Goal: Answer question/provide support: Share knowledge or assist other users

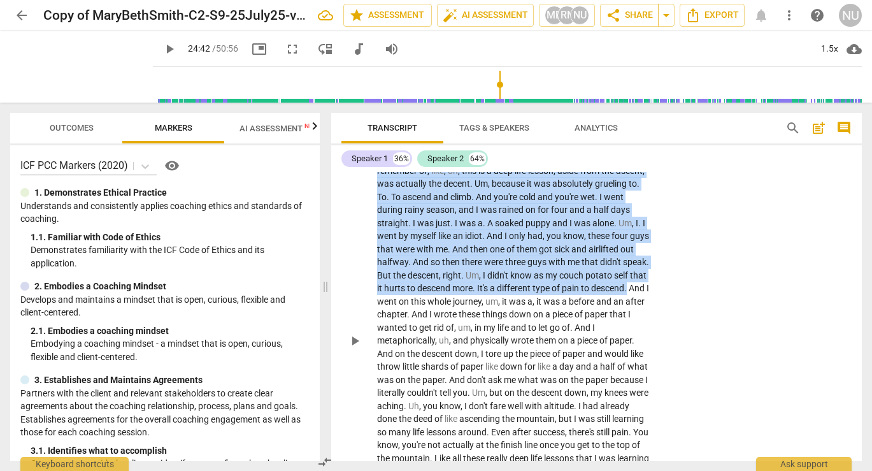
scroll to position [7059, 0]
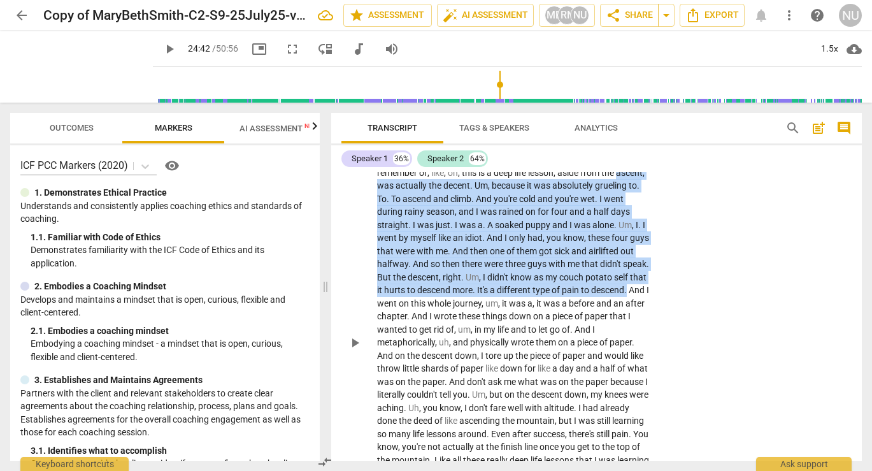
drag, startPoint x: 424, startPoint y: 270, endPoint x: 377, endPoint y: 188, distance: 94.4
click at [377, 188] on p "So I should preface that . I am a human [GEOGRAPHIC_DATA] . I do not like being…" at bounding box center [513, 343] width 273 height 666
click at [433, 292] on div "+" at bounding box center [437, 288] width 13 height 13
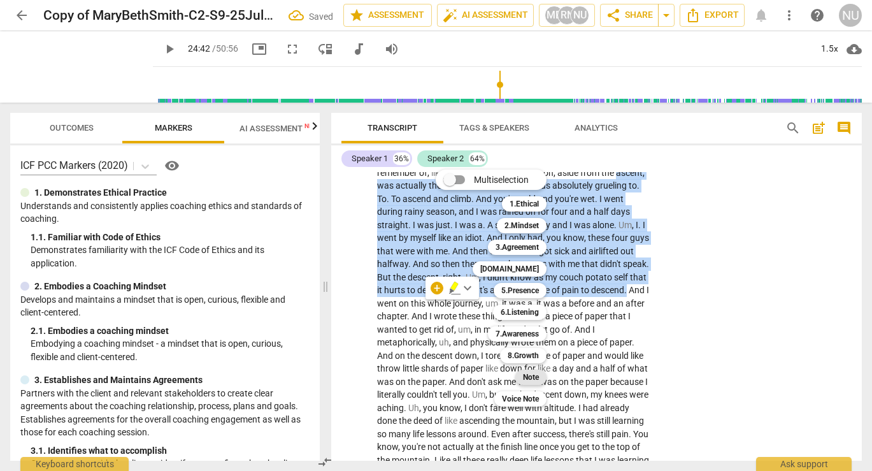
click at [534, 380] on b "Note" at bounding box center [531, 377] width 16 height 15
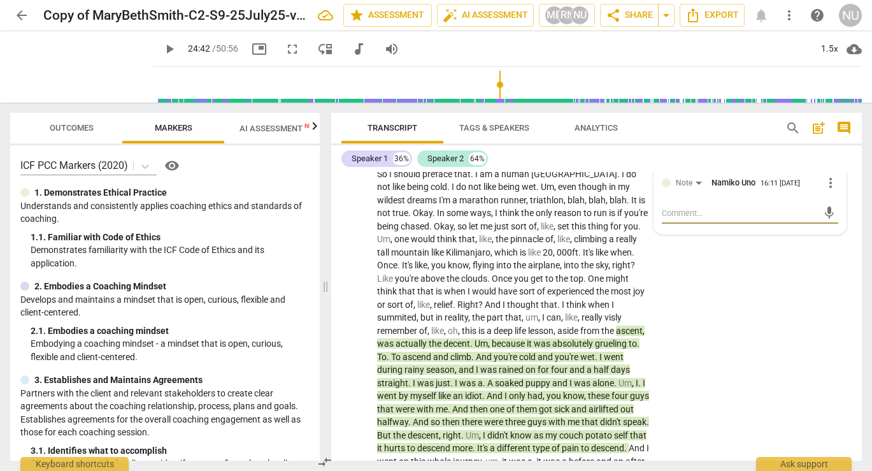
scroll to position [6896, 0]
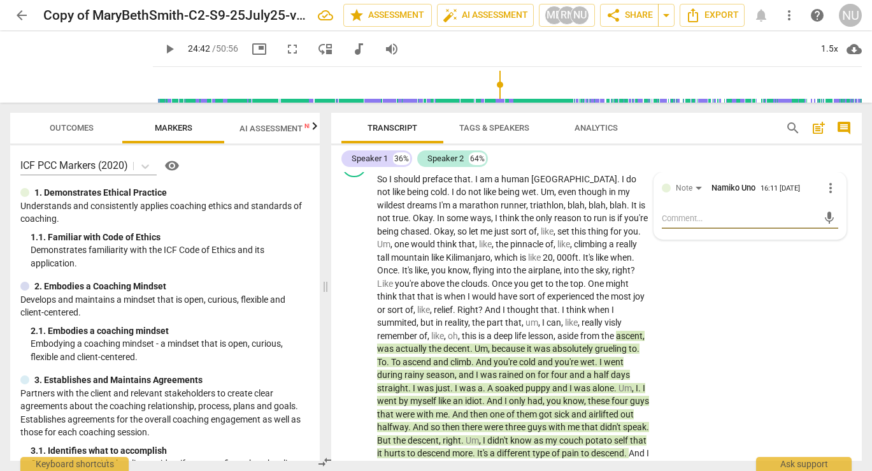
type textarea "t"
type textarea "th"
type textarea "thi"
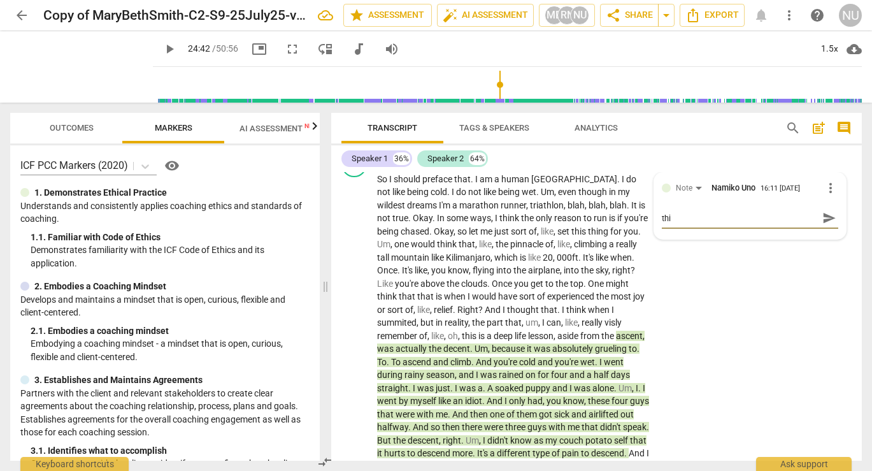
type textarea "this"
type textarea "t"
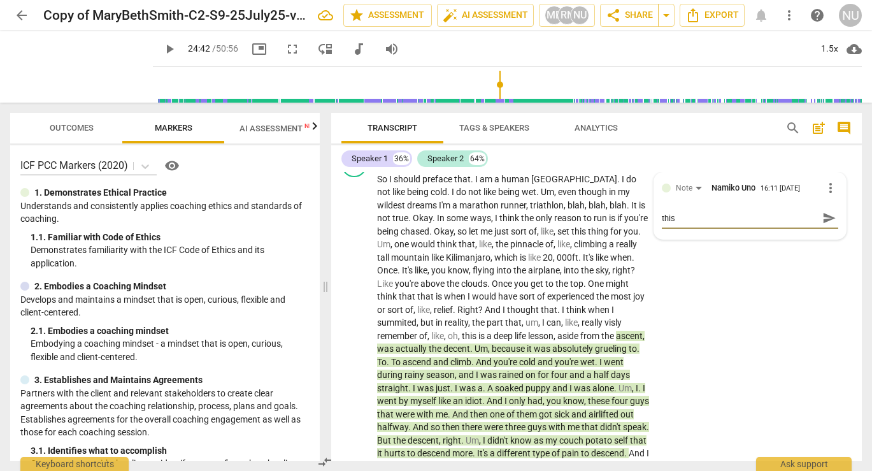
type textarea "t"
type textarea "th"
type textarea "thi"
type textarea "this"
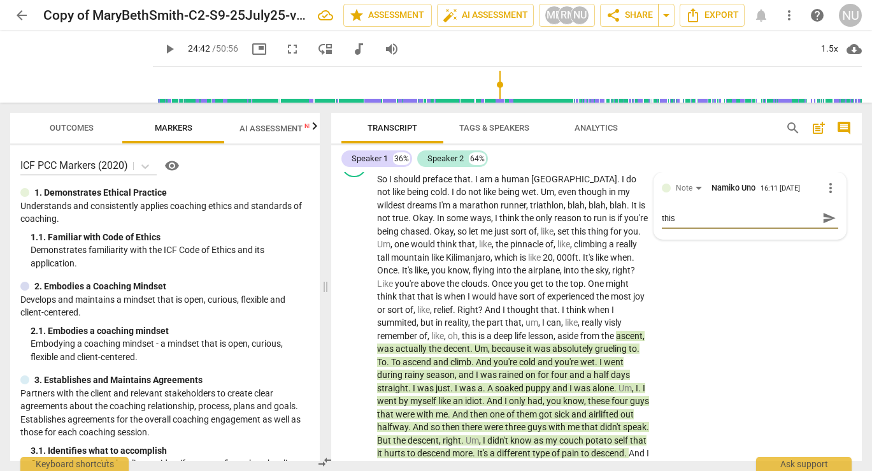
type textarea "this"
type textarea "this i"
type textarea "this is"
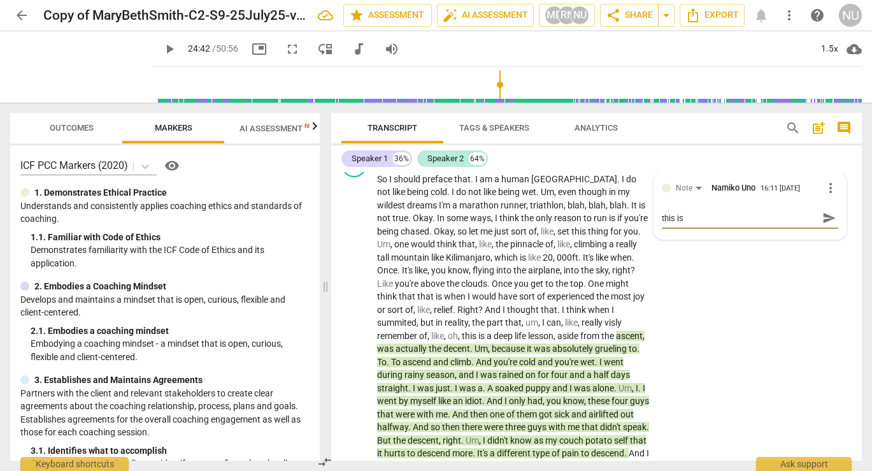
type textarea "this is"
type textarea "this is w"
type textarea "this is wh"
type textarea "this is whe"
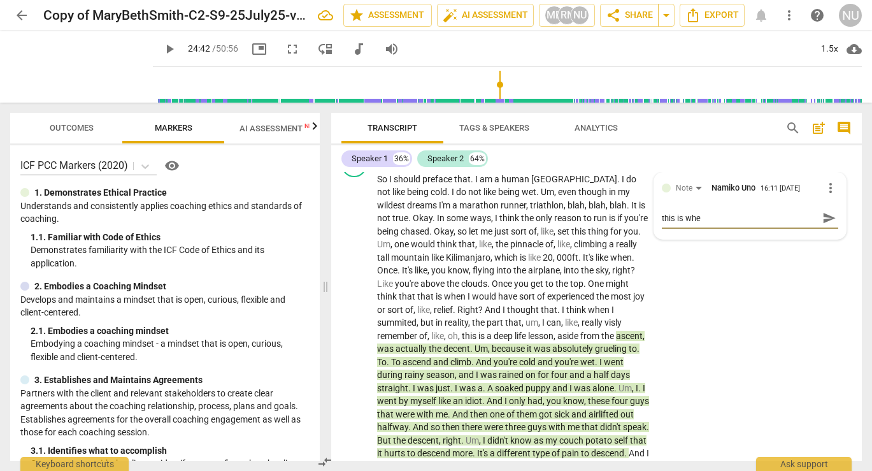
type textarea "this is wher"
type textarea "this is where"
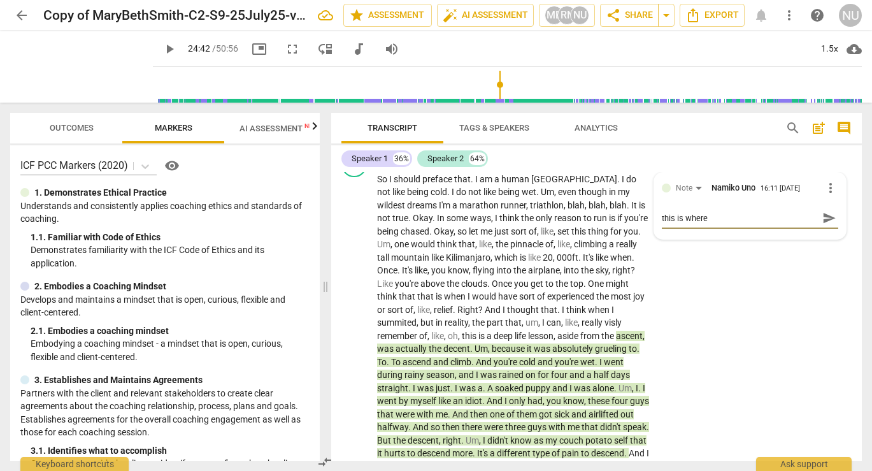
type textarea "this is where"
type textarea "this is where y"
type textarea "this is where yo"
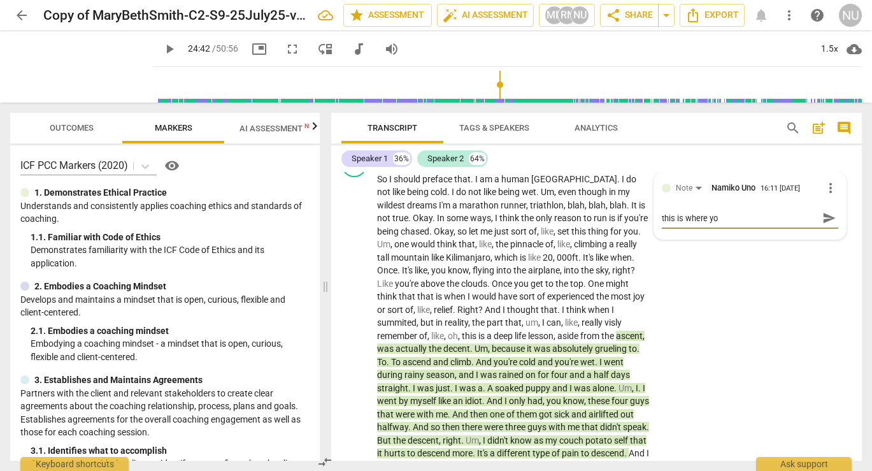
type textarea "this is where you"
type textarea "y"
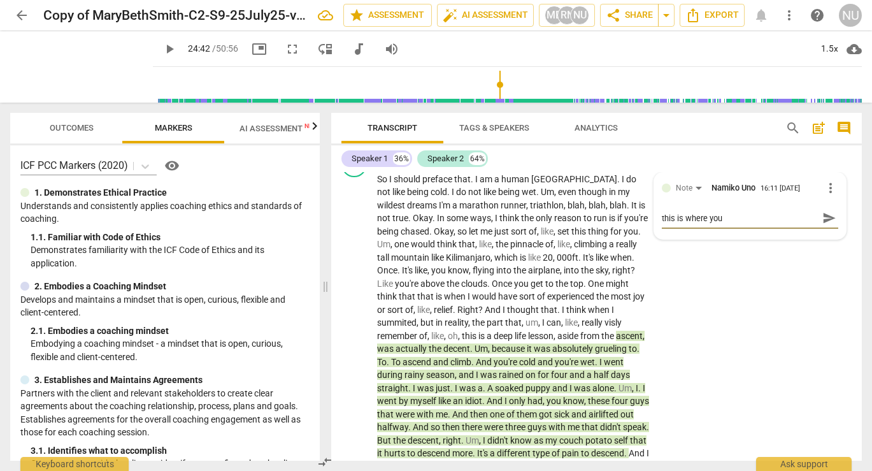
type textarea "y"
type textarea "yo"
type textarea "you"
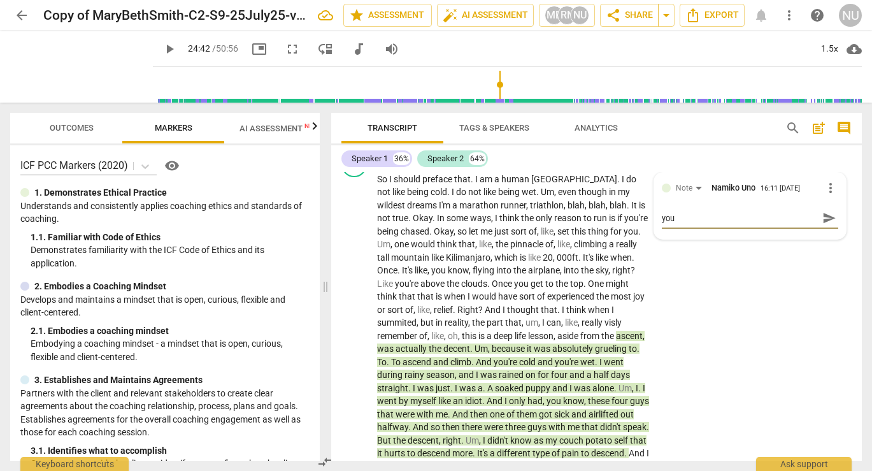
type textarea "you w"
type textarea "you wa"
type textarea "you wan"
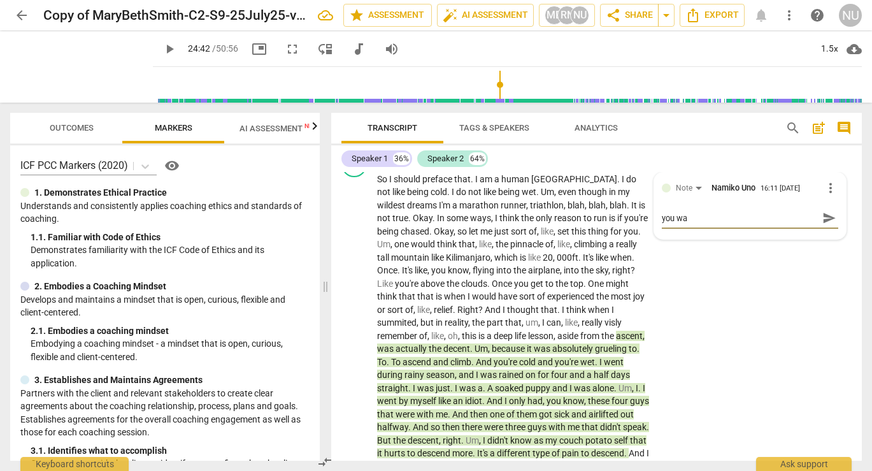
type textarea "you wan"
type textarea "Y"
type textarea "Yo"
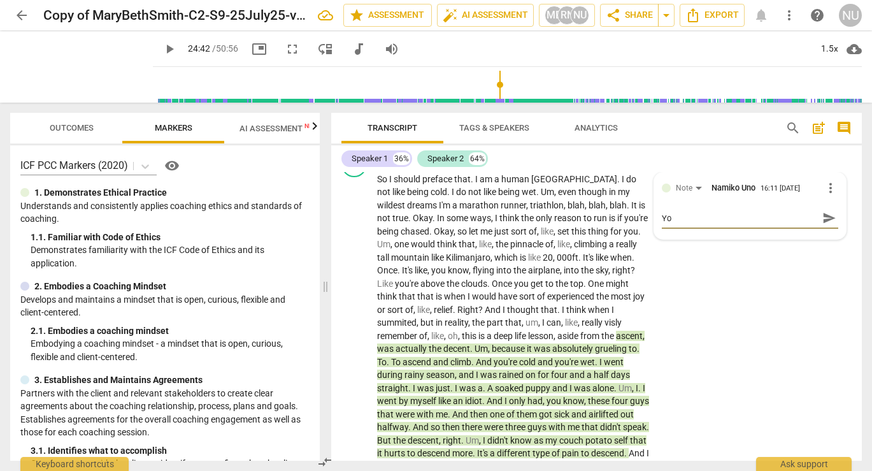
type textarea "You"
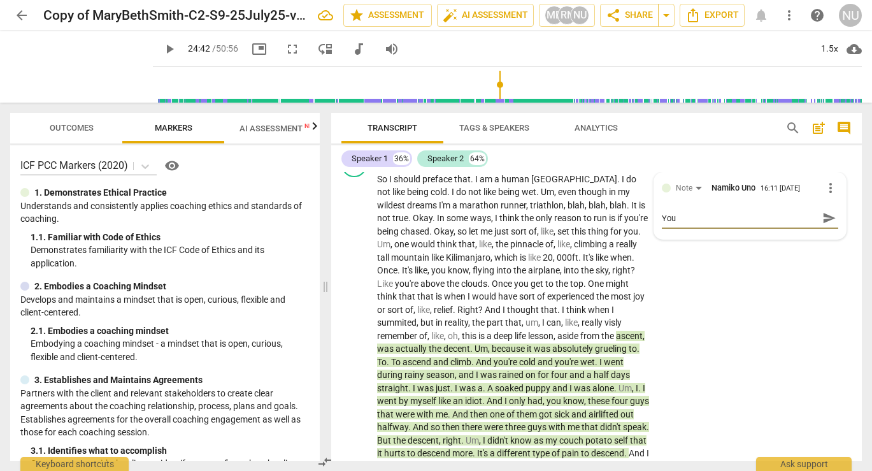
type textarea "You"
type textarea "Yo"
type textarea "Y"
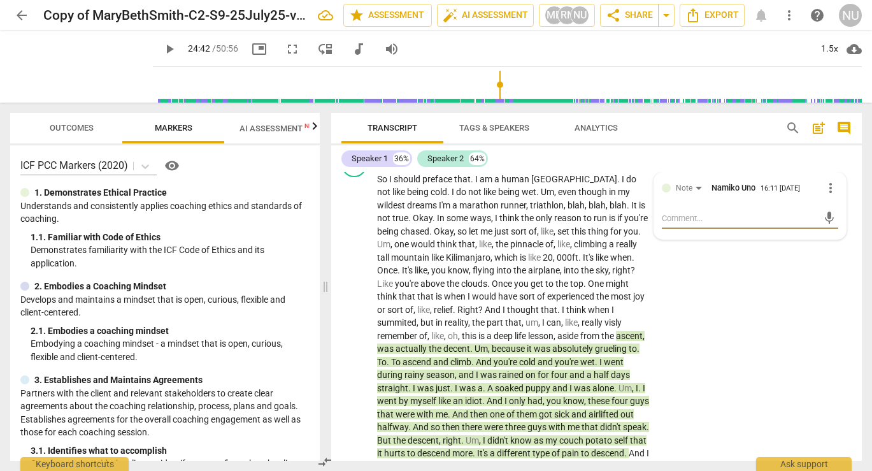
type textarea "Y"
type textarea "Yo"
type textarea "You"
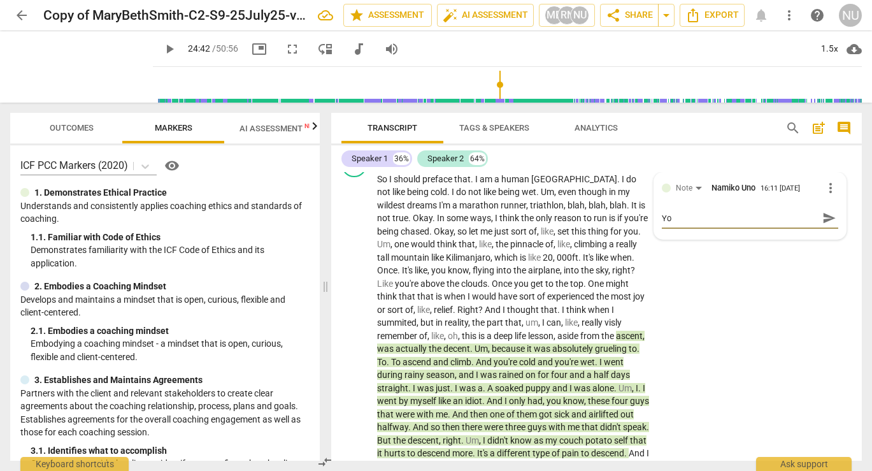
type textarea "You"
type textarea "You n"
type textarea "You ne"
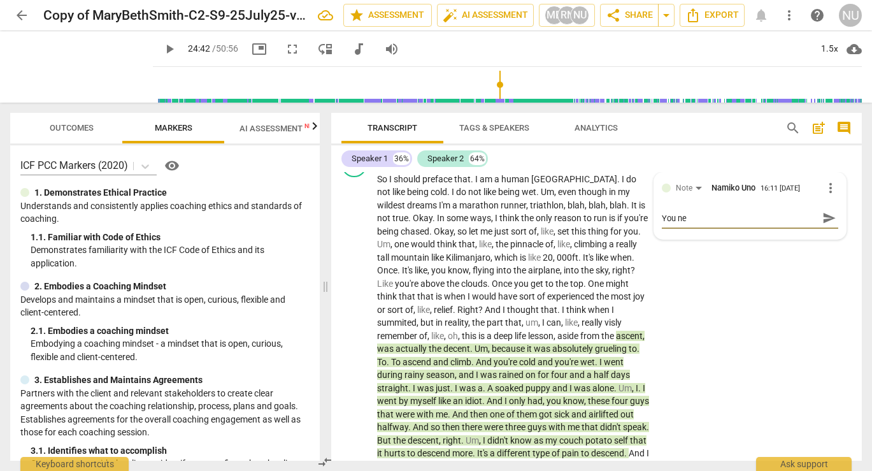
type textarea "You nee"
type textarea "You need"
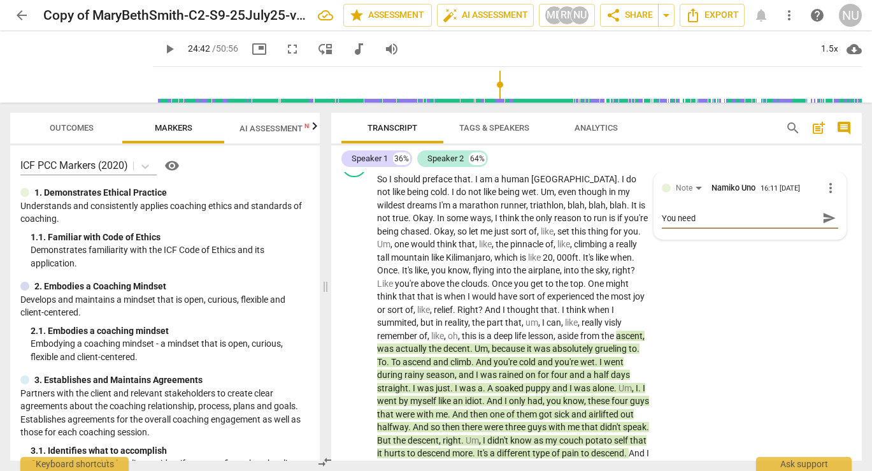
type textarea "You need t"
type textarea "You need to"
type textarea "You need to e"
type textarea "You need to en"
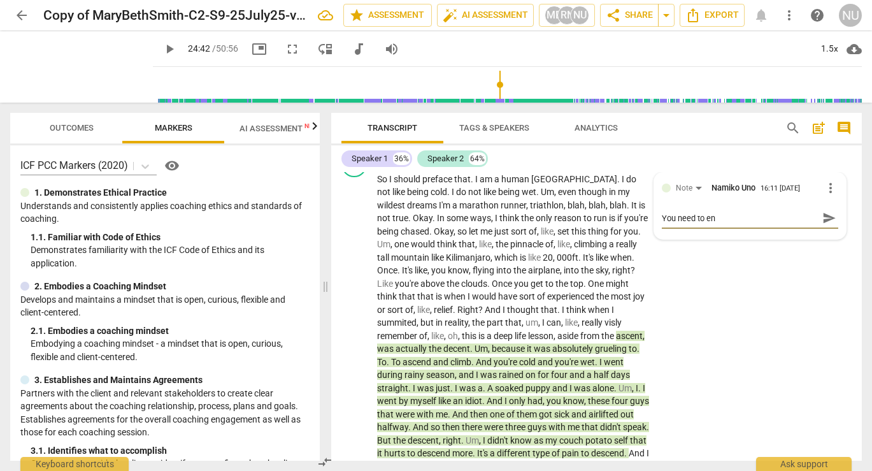
type textarea "You need to ene"
type textarea "You need to enet"
type textarea "You need to enete"
type textarea "You need to eneter"
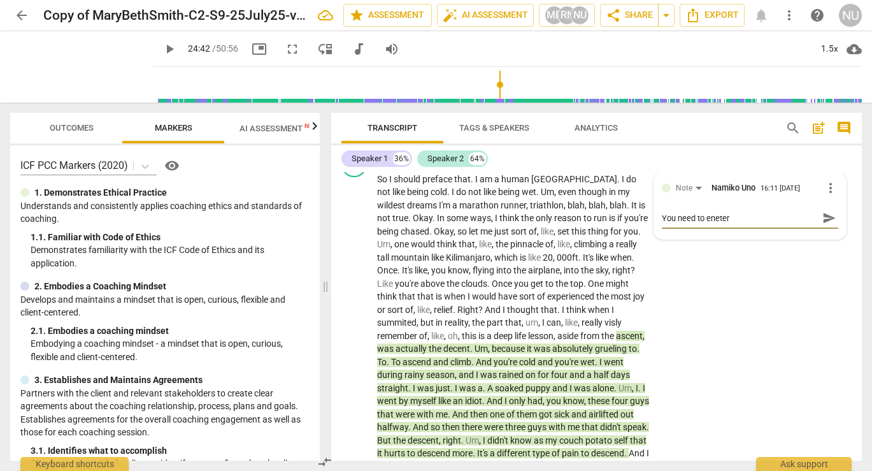
type textarea "You need to eneter"
type textarea "You need to enete"
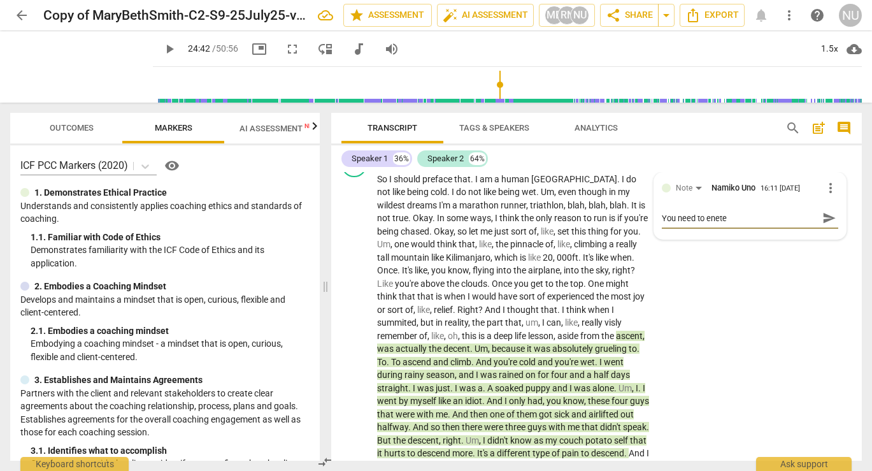
type textarea "You need to enet"
type textarea "You need to ene"
type textarea "You need to en"
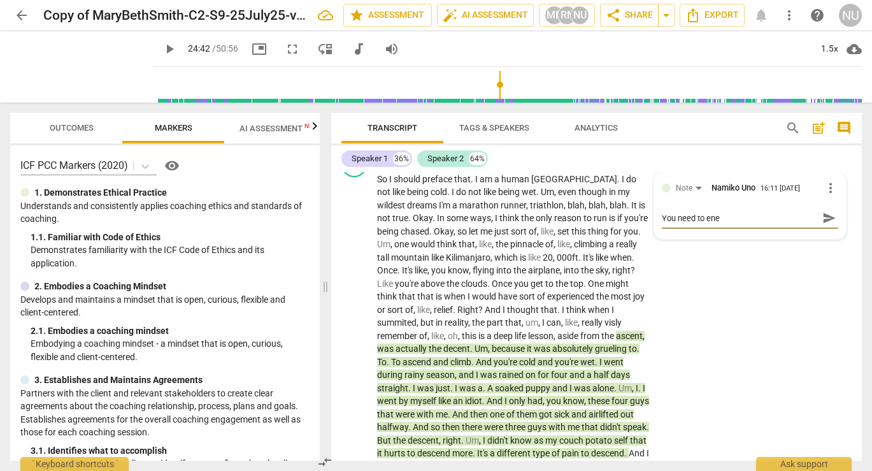
type textarea "You need to en"
type textarea "You need to ent"
type textarea "You need to ente"
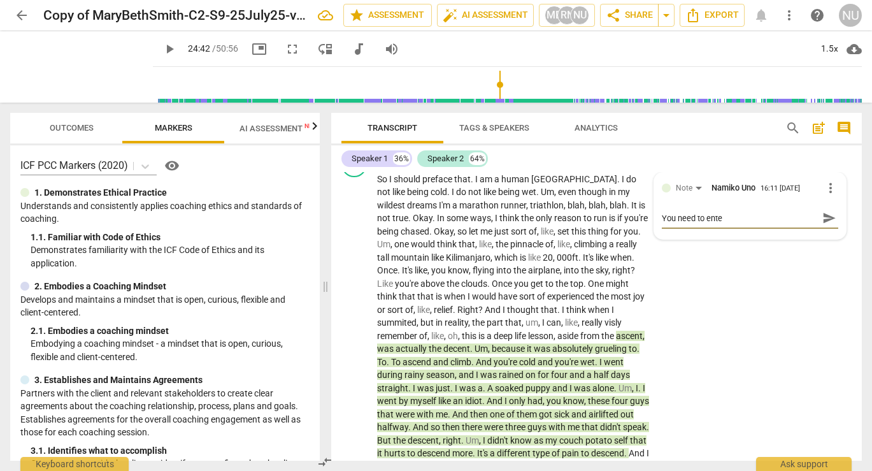
type textarea "You need to enter"
type textarea "You need to enter h"
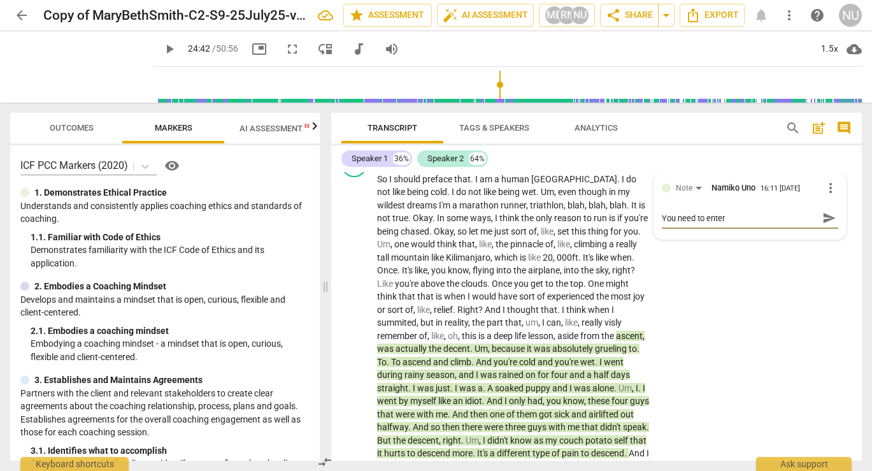
type textarea "You need to enter h"
type textarea "You need to enter he"
type textarea "You need to enter her"
type textarea "You need to enter here"
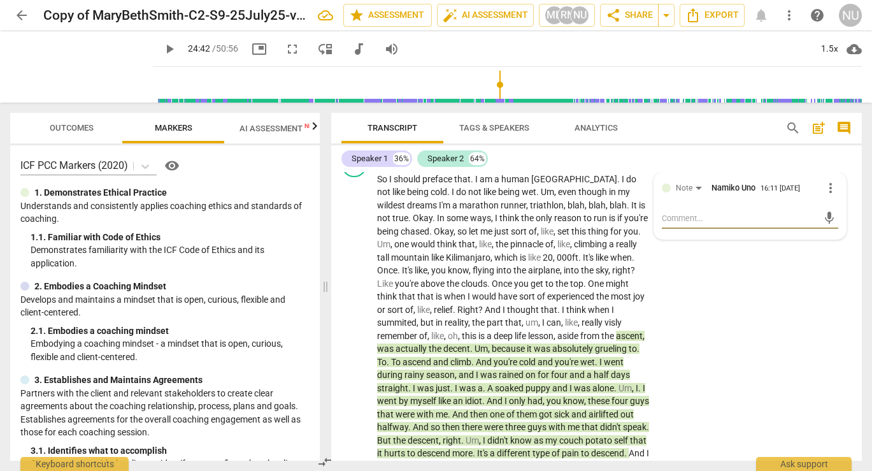
click at [542, 248] on span "pinnacle" at bounding box center [527, 244] width 35 height 10
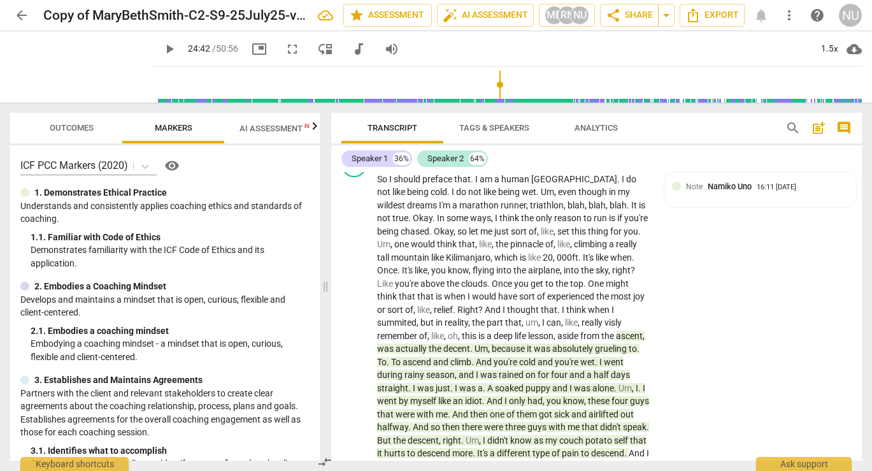
click at [542, 248] on span "pinnacle" at bounding box center [527, 244] width 35 height 10
click at [718, 189] on span "Namiko Uno" at bounding box center [730, 187] width 44 height 10
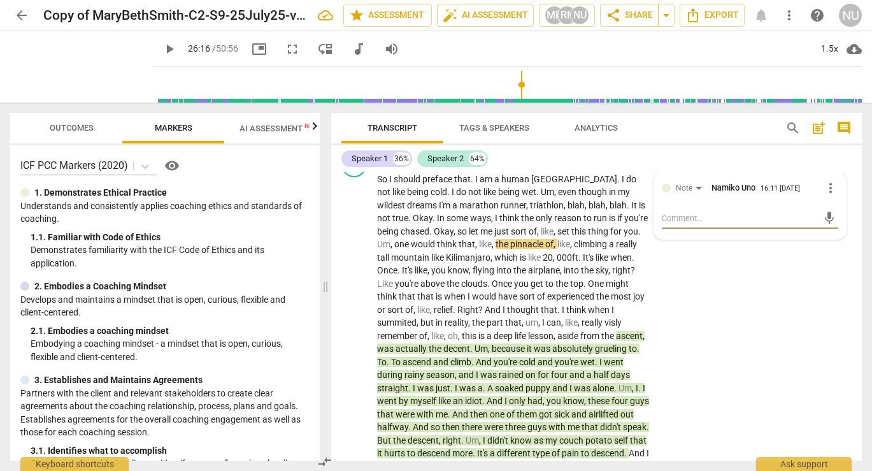
click at [826, 190] on span "more_vert" at bounding box center [830, 187] width 15 height 15
click at [835, 211] on li "Delete" at bounding box center [839, 213] width 44 height 24
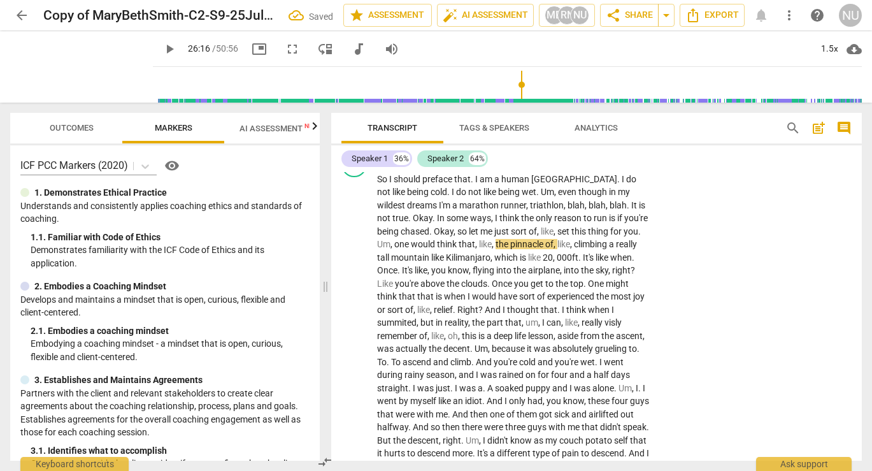
click at [534, 279] on span "get" at bounding box center [538, 283] width 15 height 10
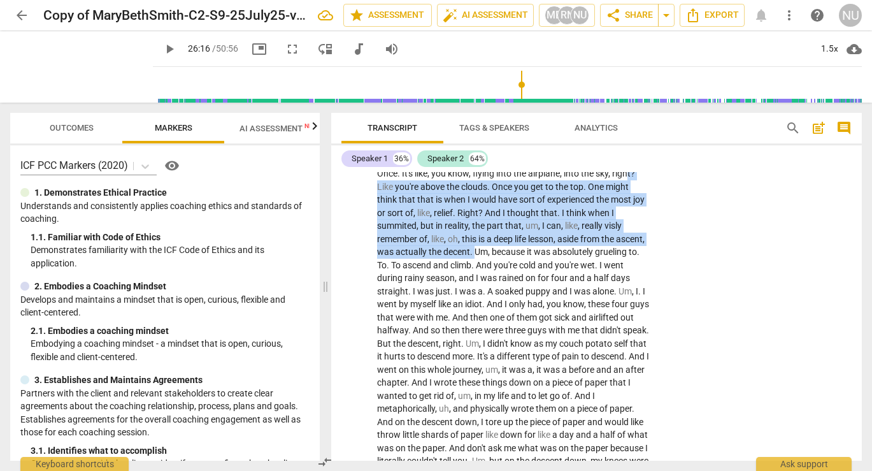
scroll to position [6894, 0]
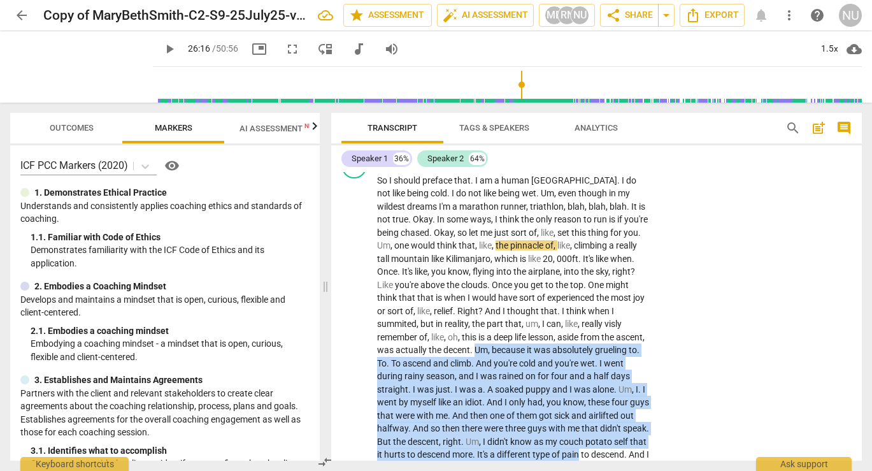
drag, startPoint x: 506, startPoint y: 347, endPoint x: 649, endPoint y: 454, distance: 178.5
click at [651, 439] on div "+" at bounding box center [655, 439] width 13 height 13
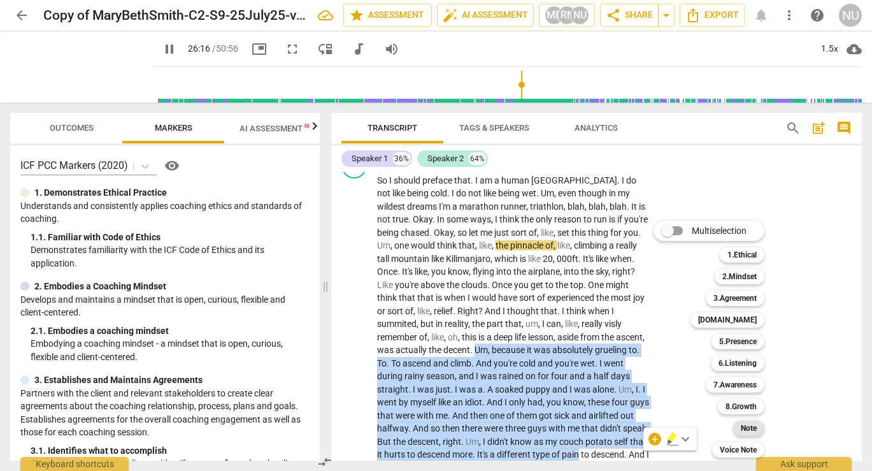
click at [754, 428] on b "Note" at bounding box center [749, 427] width 16 height 15
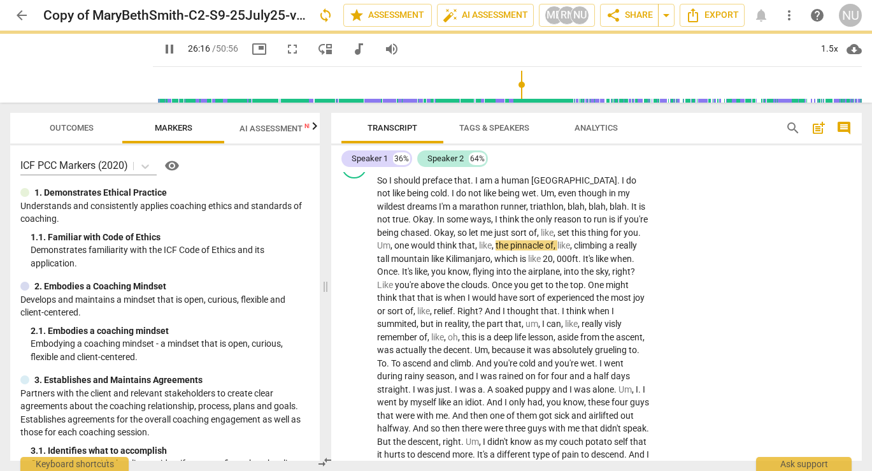
type input "1577"
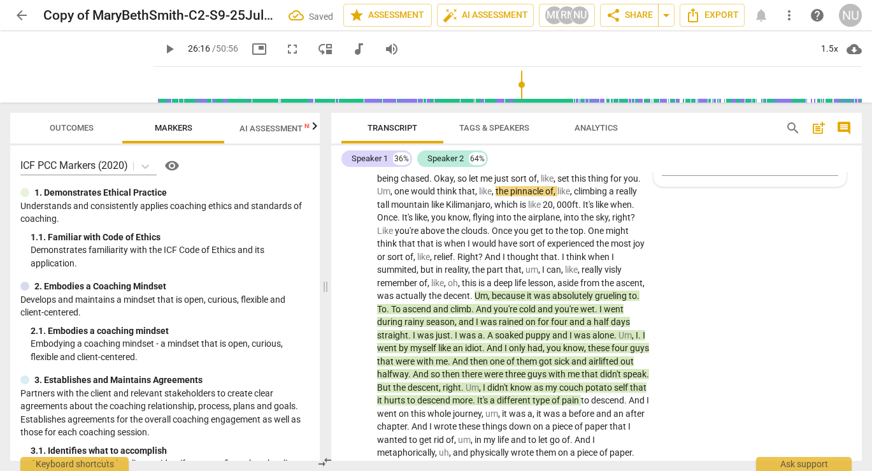
scroll to position [6810, 0]
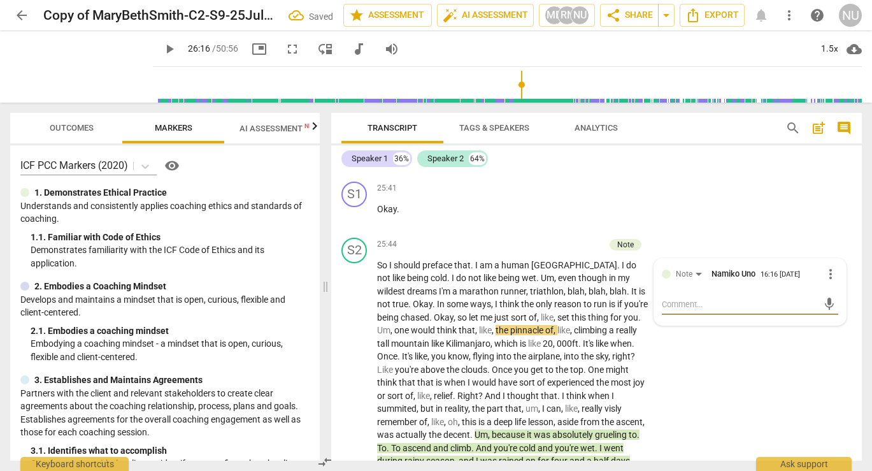
type textarea "T"
type textarea "Th"
type textarea "Thi"
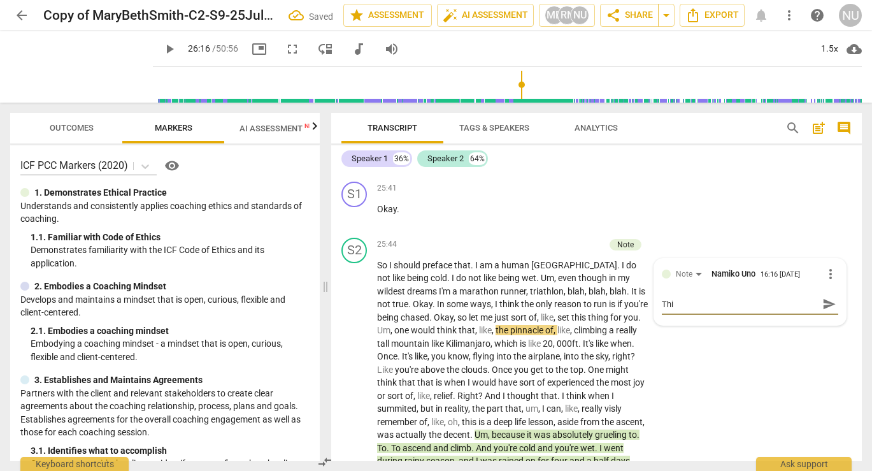
type textarea "This"
type textarea "This i"
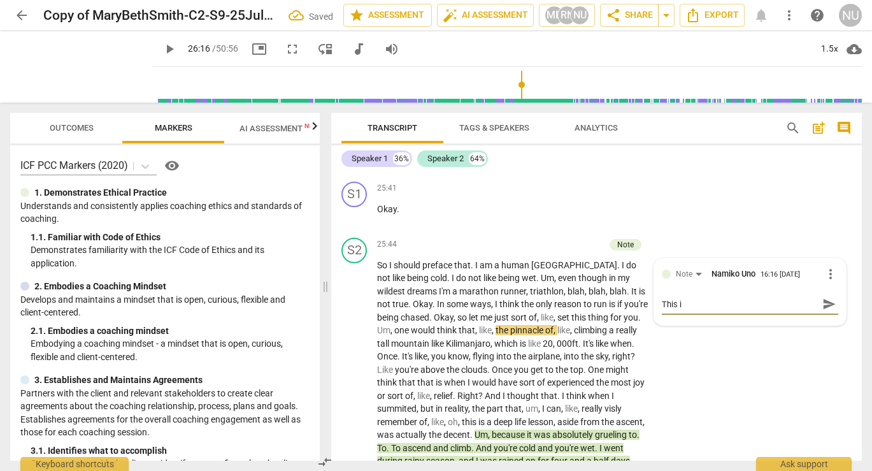
type textarea "This is"
type textarea "This is n"
type textarea "This is no"
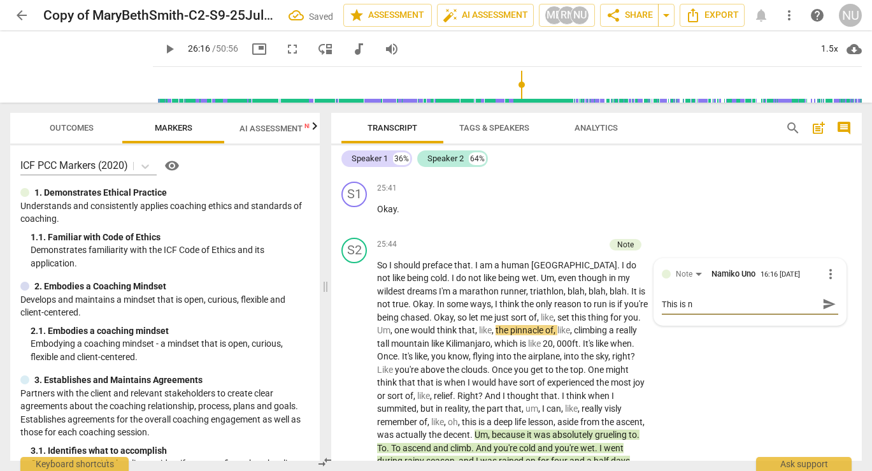
type textarea "This is no"
type textarea "This is not"
type textarea "This is not t"
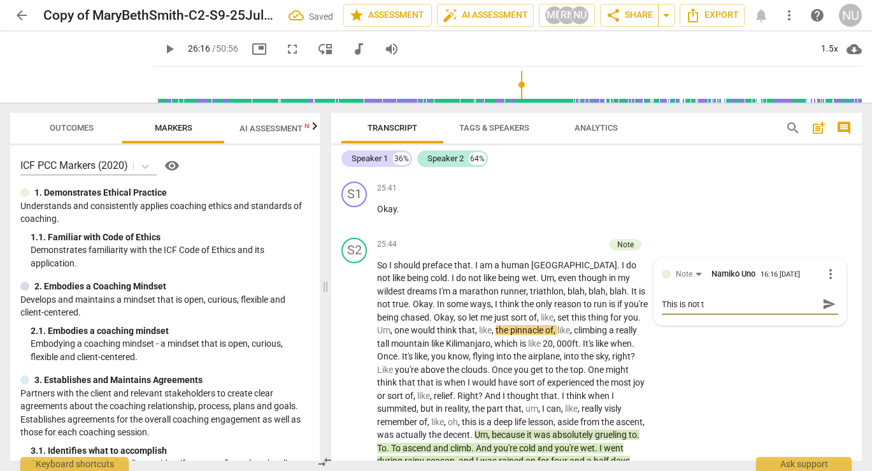
type textarea "This is not th"
type textarea "This is not the"
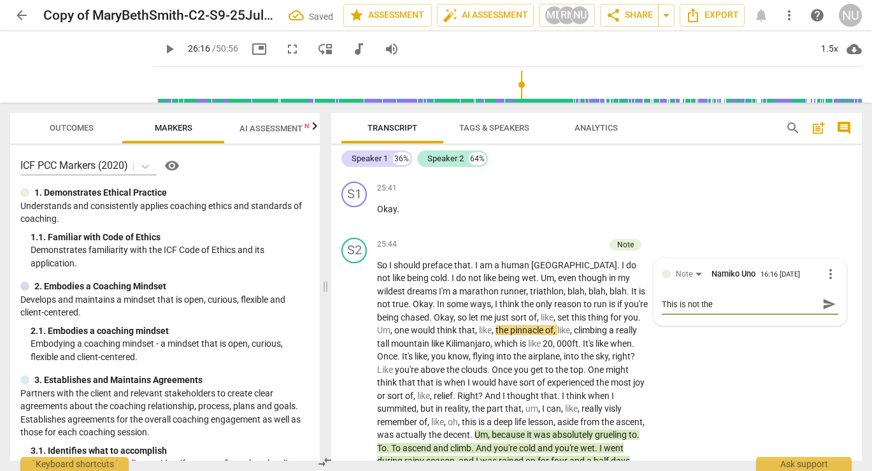
type textarea "This is not the r"
type textarea "This is not the re"
type textarea "This is not the res"
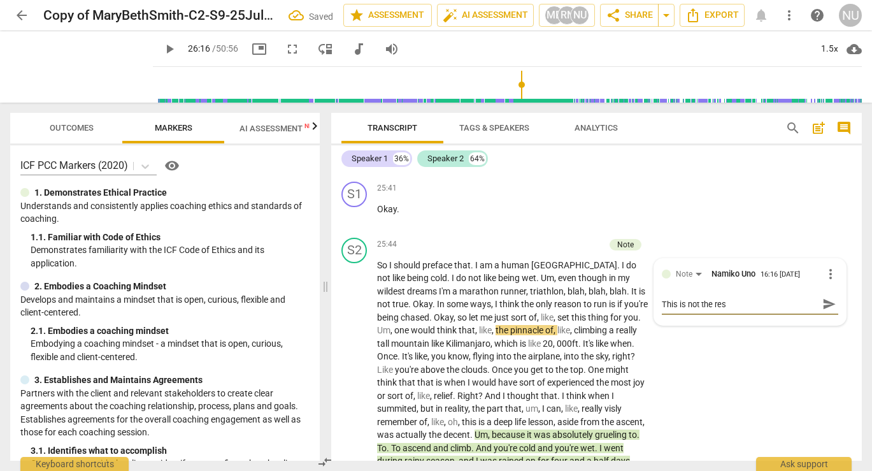
type textarea "This is not the resl"
type textarea "This is not the resli"
type textarea "This is not the resl"
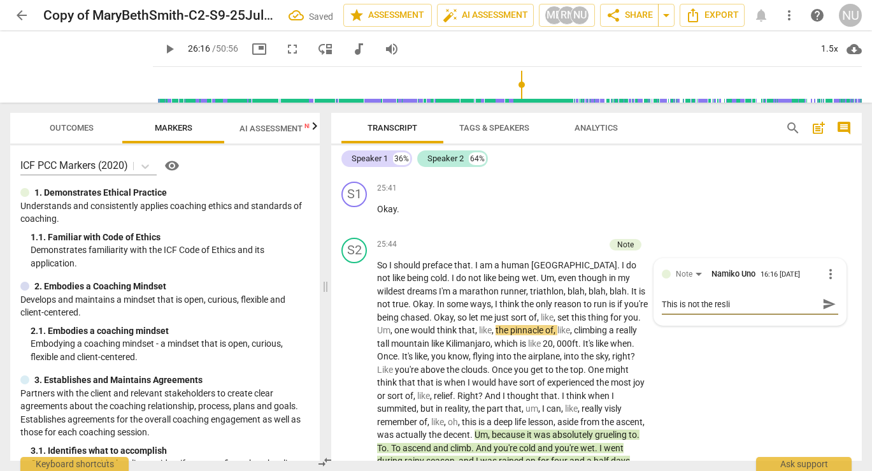
type textarea "This is not the resl"
type textarea "This is not the res"
type textarea "This is not the resi"
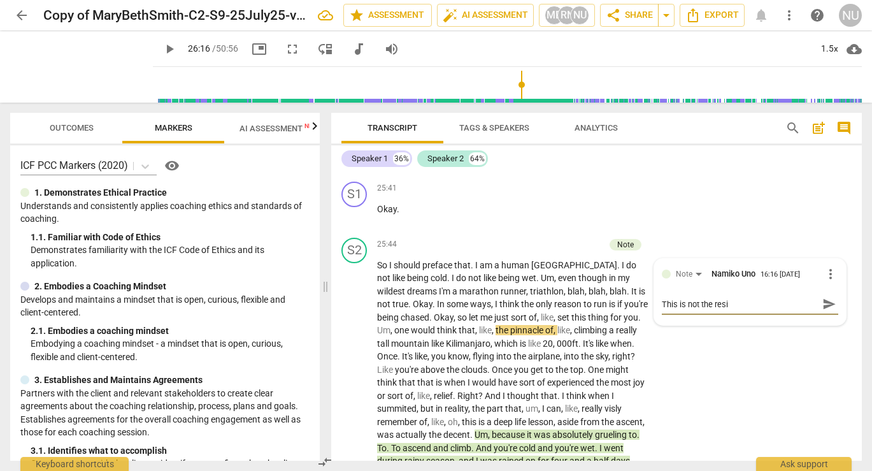
type textarea "This is not the resil"
type textarea "This is not the resili"
type textarea "This is not the resilie"
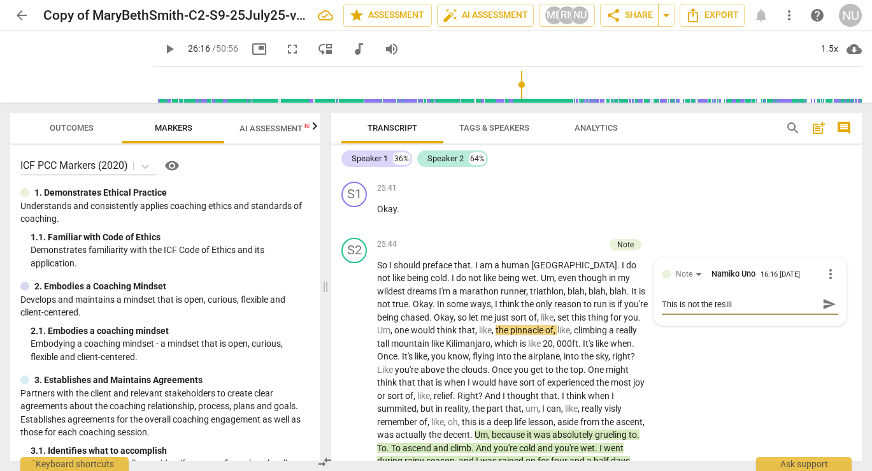
type textarea "This is not the resilie"
type textarea "This is not the resilien"
type textarea "This is not the resilienc"
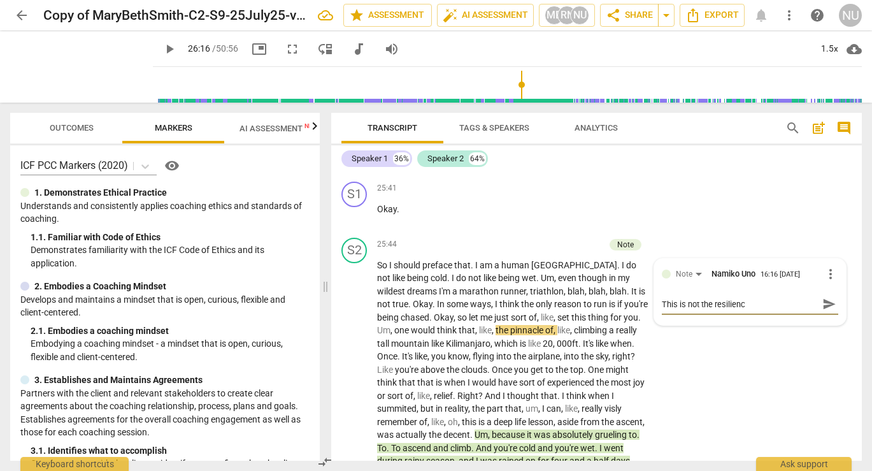
type textarea "This is not the resilience"
type textarea "This is not the resilience t"
type textarea "This is not the resilience th"
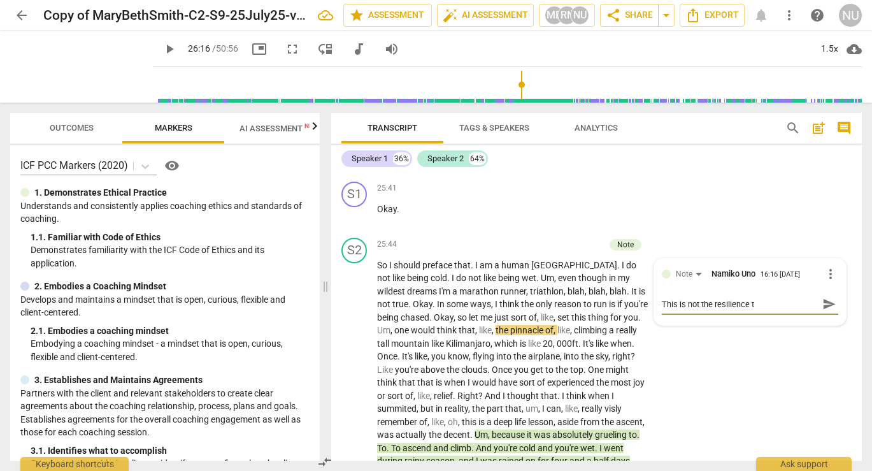
type textarea "This is not the resilience th"
type textarea "This is not the resilience tha"
type textarea "This is not the resilience that"
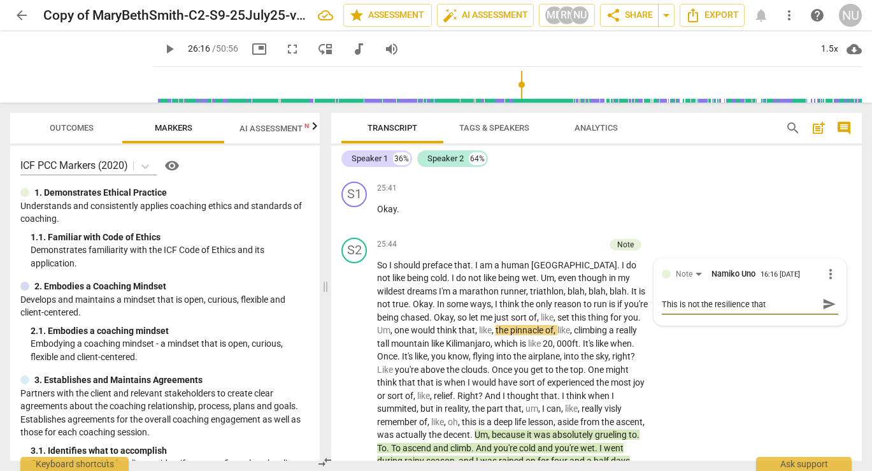
type textarea "This is not the resilience that"
type textarea "This is not the resilience that w"
type textarea "This is not the resilience that we"
type textarea "This is not the resilience that we w"
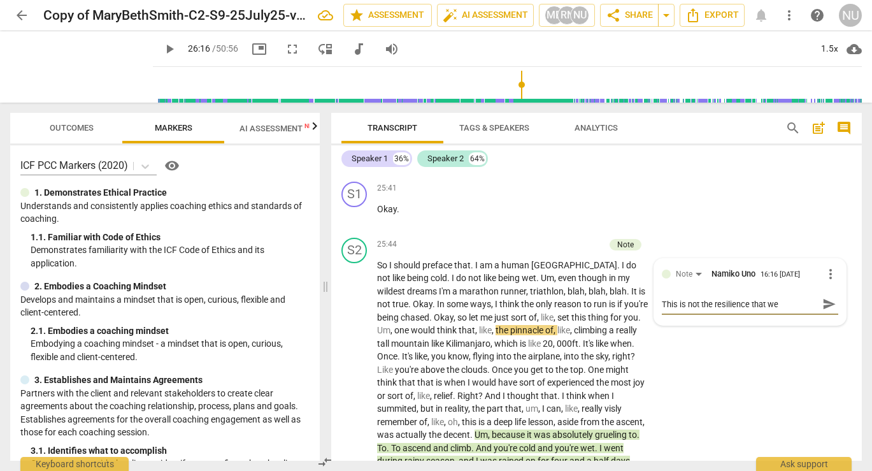
type textarea "This is not the resilience that we w"
type textarea "This is not the resilience that we we"
type textarea "This is not the resilience that we wea"
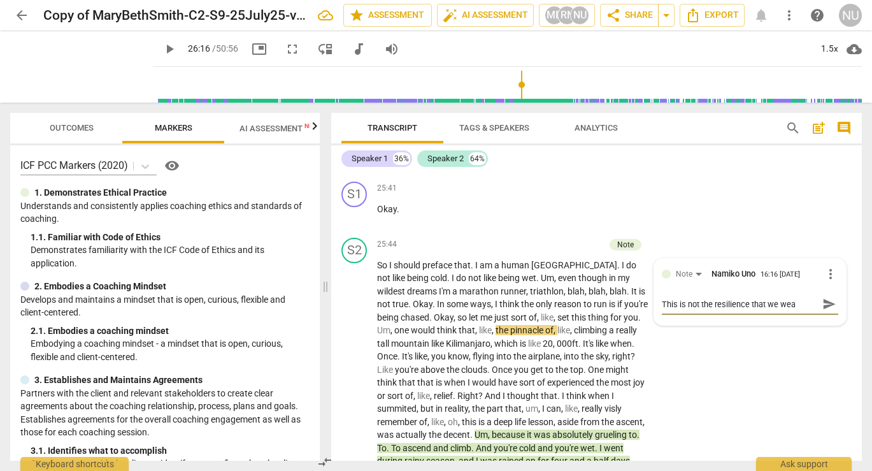
type textarea "This is not the resilience that we we"
type textarea "This is not the resilience that we w"
type textarea "This is not the resilience that we wa"
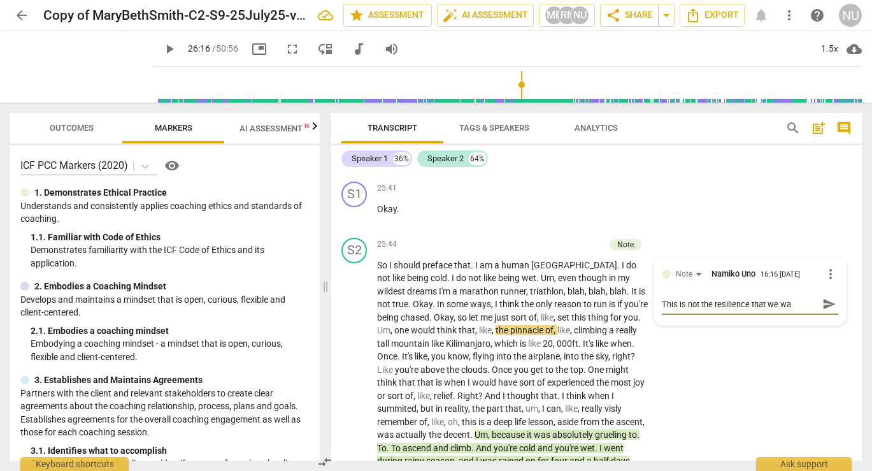
type textarea "This is not the resilience that we wan"
type textarea "This is not the resilience that we want"
type textarea "This is not the resilience that we want t"
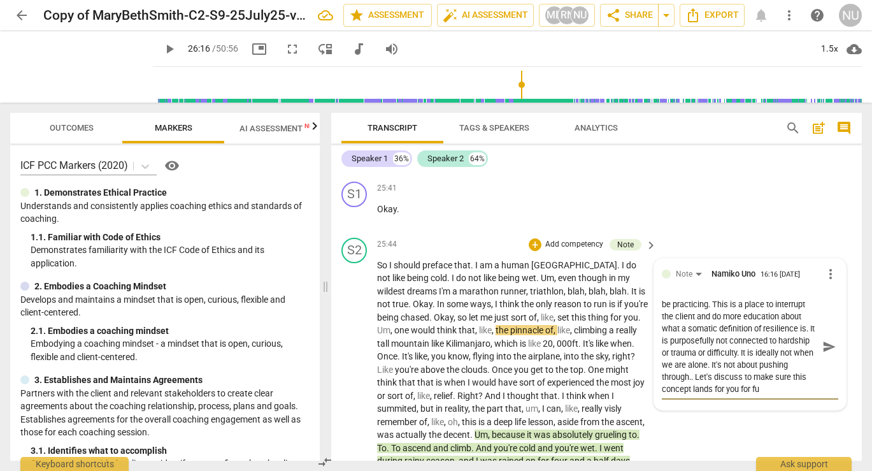
scroll to position [23, 0]
click at [829, 354] on span "send" at bounding box center [829, 346] width 18 height 15
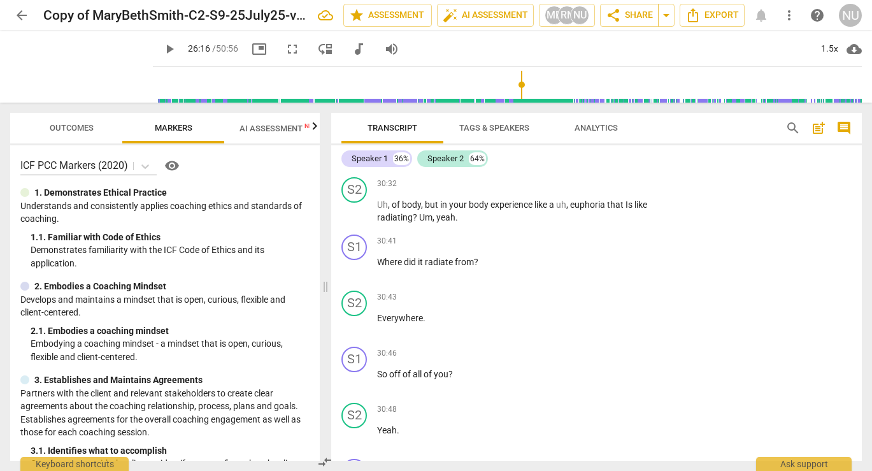
scroll to position [7844, 0]
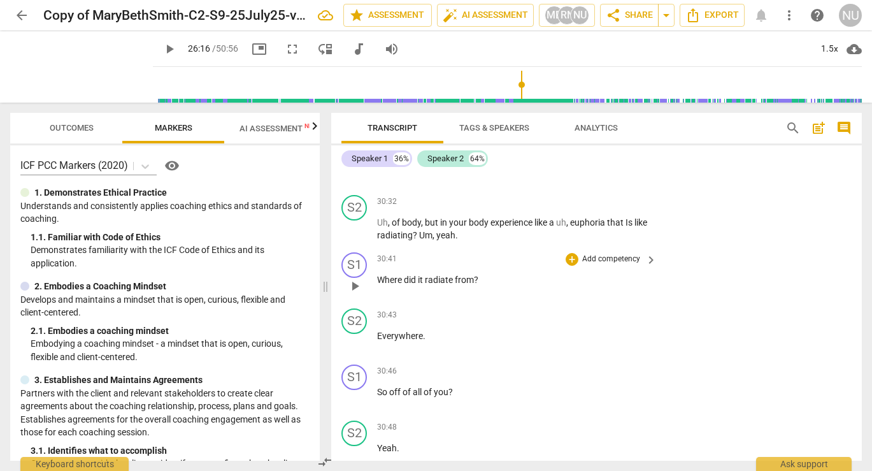
click at [478, 280] on span "?" at bounding box center [476, 280] width 4 height 10
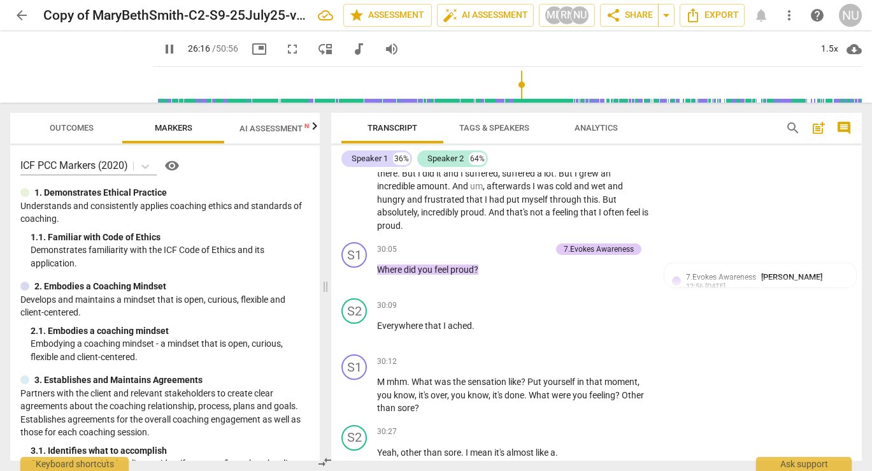
scroll to position [7503, 0]
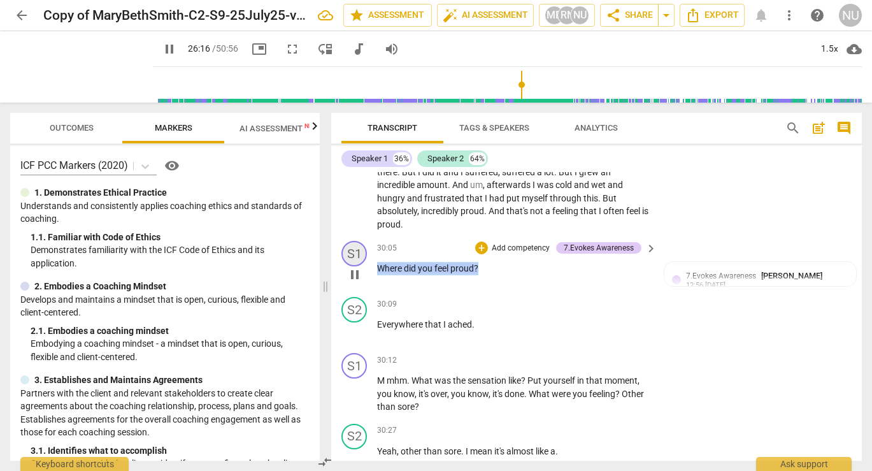
drag, startPoint x: 491, startPoint y: 272, endPoint x: 364, endPoint y: 261, distance: 127.3
click at [364, 261] on div "S1 play_arrow pause 30:05 + Add competency 7.Evokes Awareness keyboard_arrow_ri…" at bounding box center [596, 264] width 531 height 56
click at [485, 250] on div "+" at bounding box center [491, 253] width 13 height 13
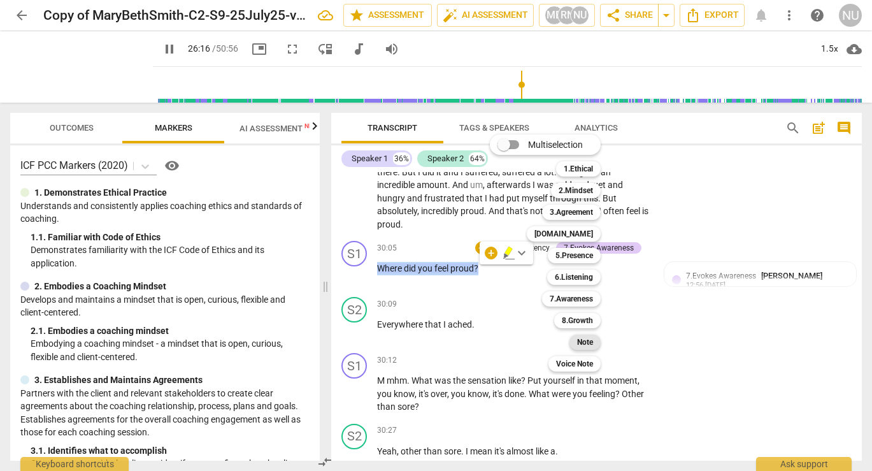
click at [589, 344] on b "Note" at bounding box center [585, 341] width 16 height 15
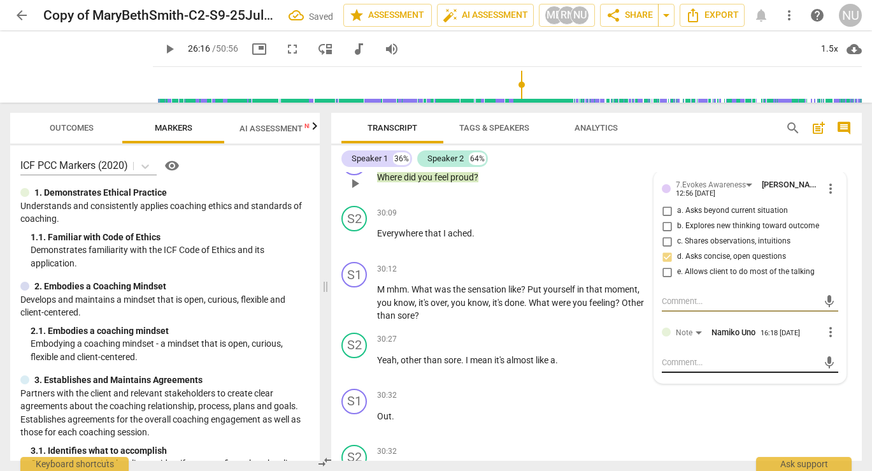
scroll to position [7591, 0]
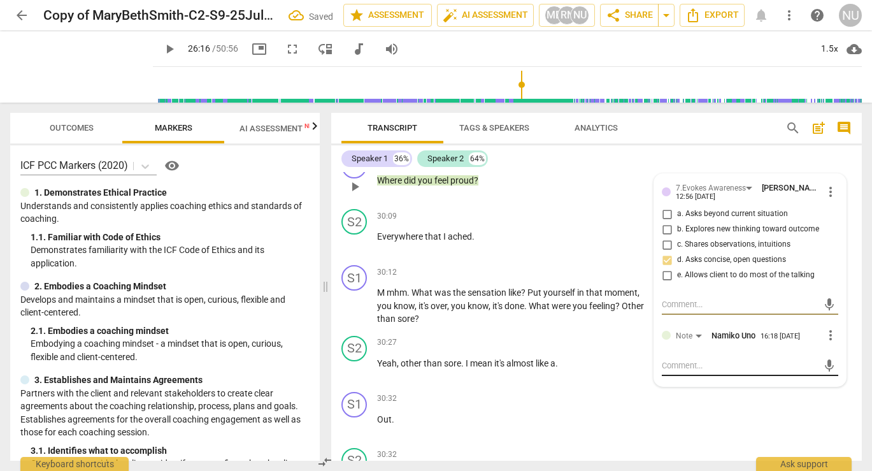
click at [678, 363] on textarea at bounding box center [740, 365] width 156 height 12
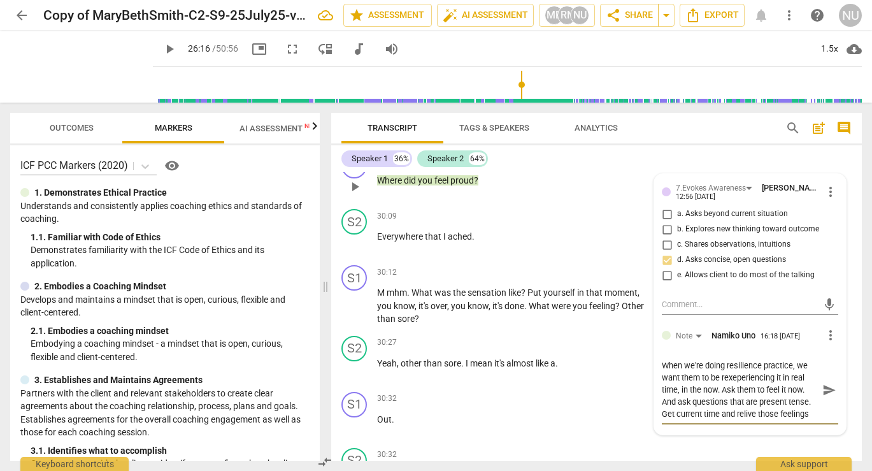
scroll to position [11, 0]
click at [825, 387] on span "send" at bounding box center [830, 390] width 14 height 14
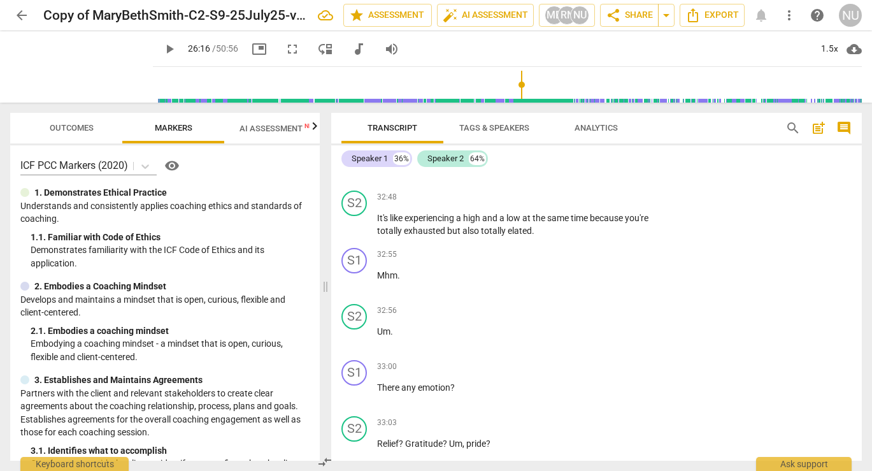
scroll to position [9045, 0]
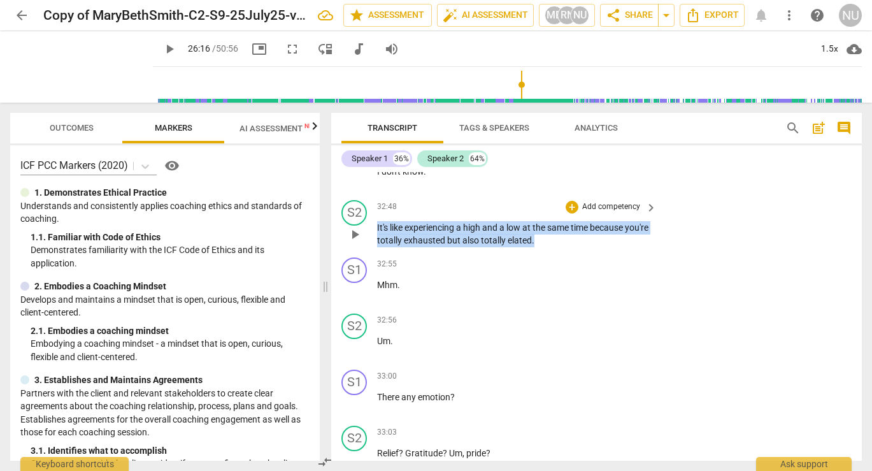
drag, startPoint x: 572, startPoint y: 232, endPoint x: 361, endPoint y: 220, distance: 211.2
click at [361, 220] on div "S2 play_arrow pause 32:48 + Add competency keyboard_arrow_right It's like exper…" at bounding box center [596, 223] width 531 height 57
click at [568, 214] on div "+" at bounding box center [571, 211] width 13 height 13
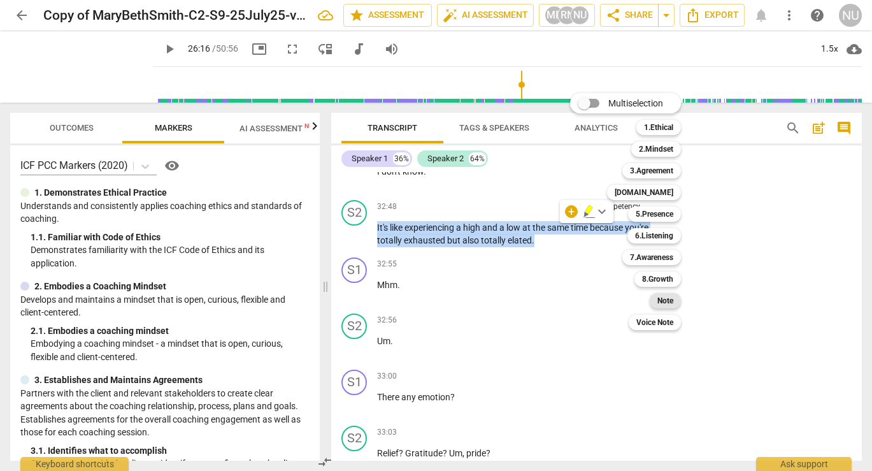
click at [671, 301] on b "Note" at bounding box center [666, 300] width 16 height 15
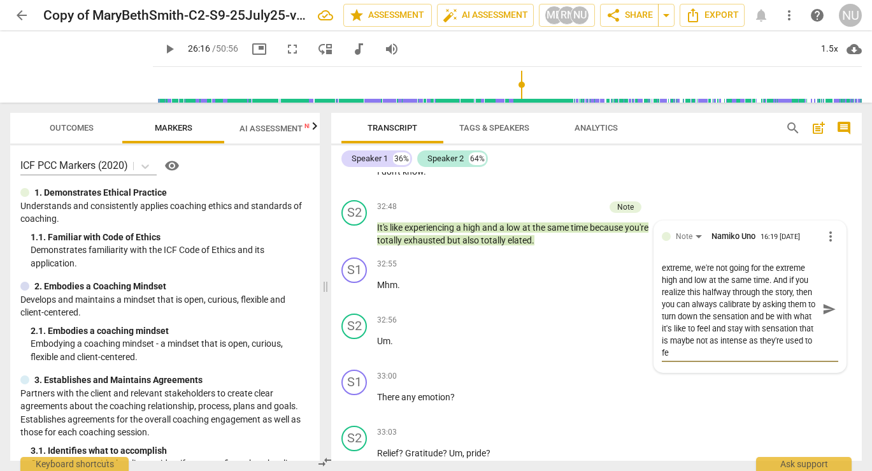
scroll to position [47, 0]
click at [824, 302] on span "send" at bounding box center [830, 309] width 14 height 14
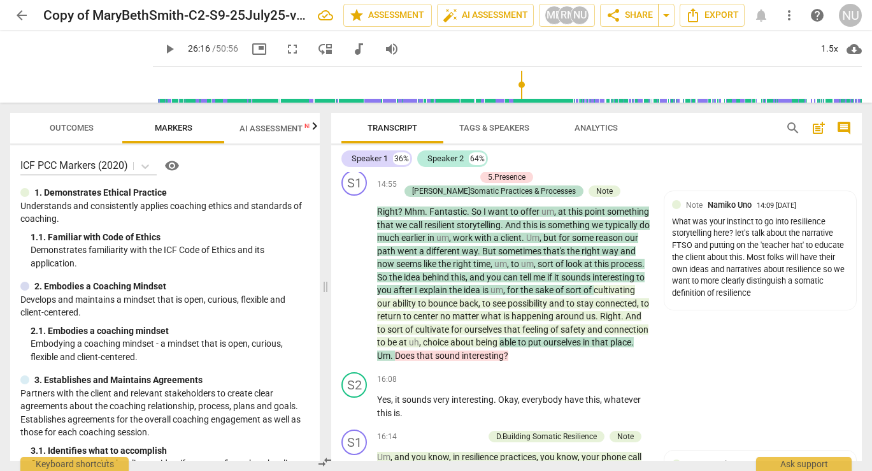
scroll to position [9043, 0]
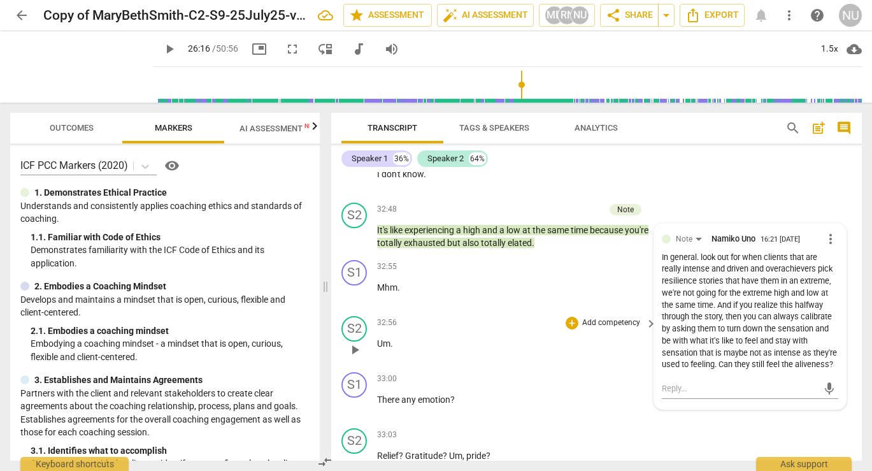
click at [482, 337] on p "Um ." at bounding box center [513, 343] width 273 height 13
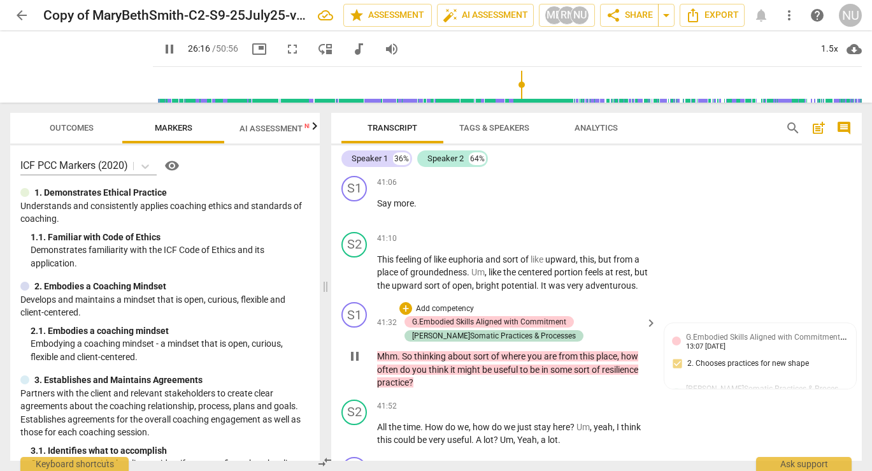
scroll to position [11917, 0]
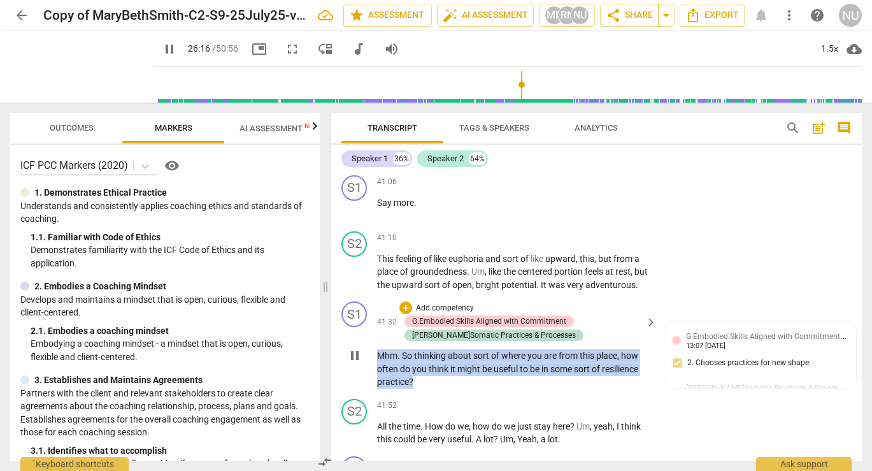
drag, startPoint x: 426, startPoint y: 379, endPoint x: 354, endPoint y: 349, distance: 78.0
click at [354, 349] on div "S1 play_arrow pause 41:32 + Add competency G.Embodied Skills Aligned with Commi…" at bounding box center [596, 344] width 531 height 97
click at [422, 363] on div "+" at bounding box center [425, 366] width 13 height 13
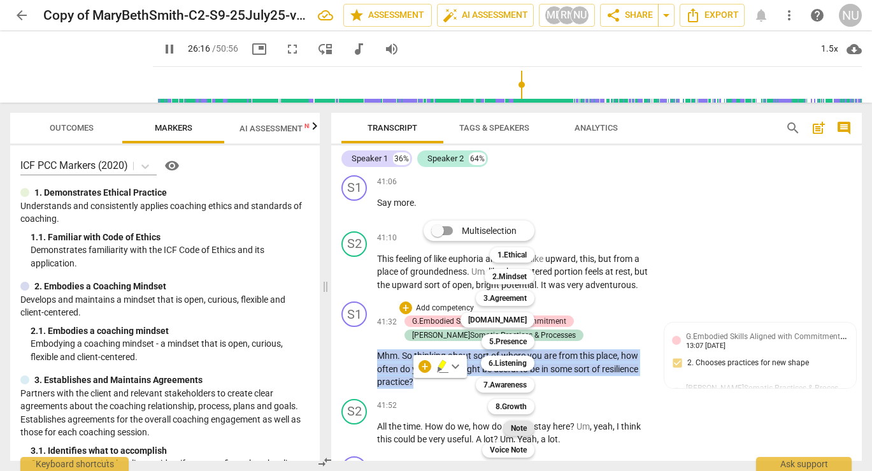
click at [521, 429] on b "Note" at bounding box center [519, 427] width 16 height 15
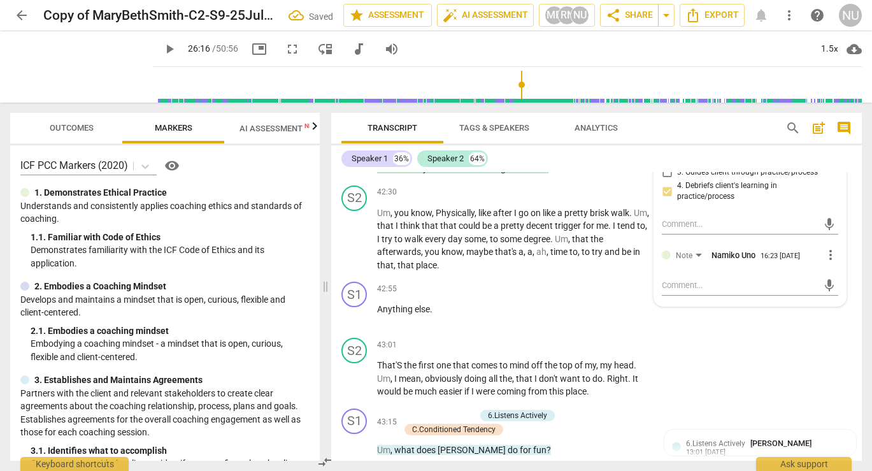
scroll to position [12298, 0]
click at [695, 284] on textarea at bounding box center [740, 284] width 156 height 12
click at [792, 284] on textarea "Let's review the resilience process. I didn't see you turning it up or down;" at bounding box center [740, 290] width 156 height 24
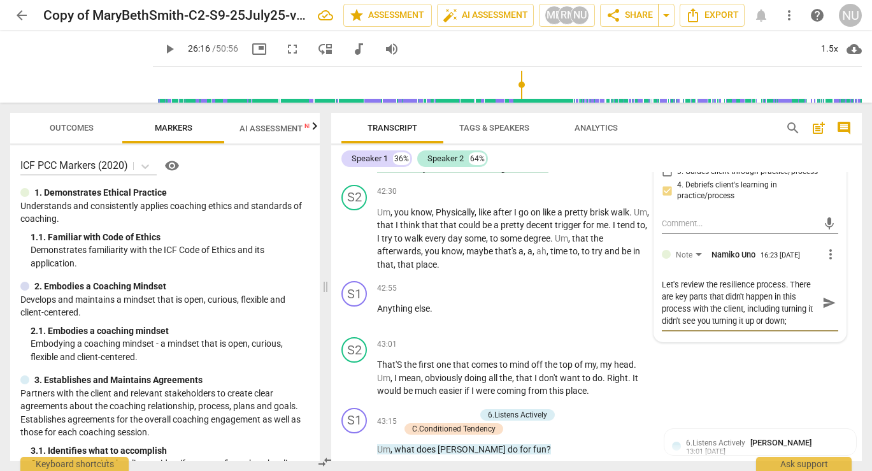
click at [738, 319] on textarea "Let's review the resilience process. There are key parts that didn't happen in …" at bounding box center [740, 302] width 156 height 48
click at [735, 307] on textarea "Let's review the resilience process. There are key parts that didn't happen in …" at bounding box center [740, 296] width 156 height 36
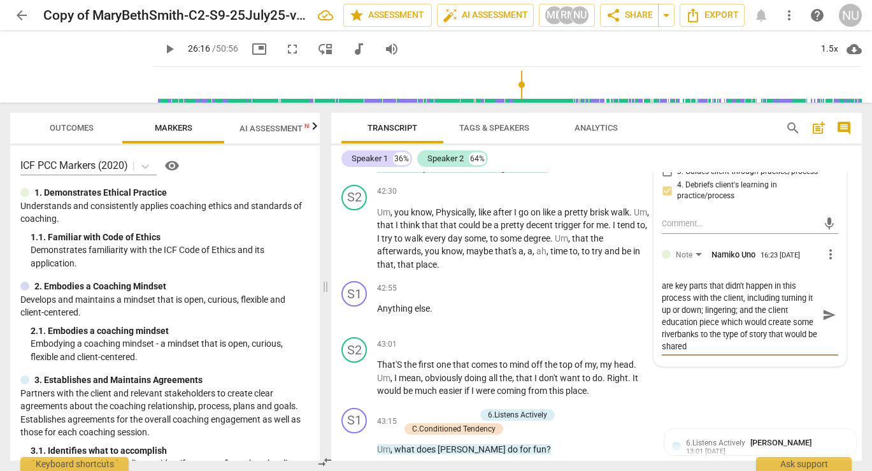
click at [823, 322] on span "send" at bounding box center [830, 315] width 14 height 14
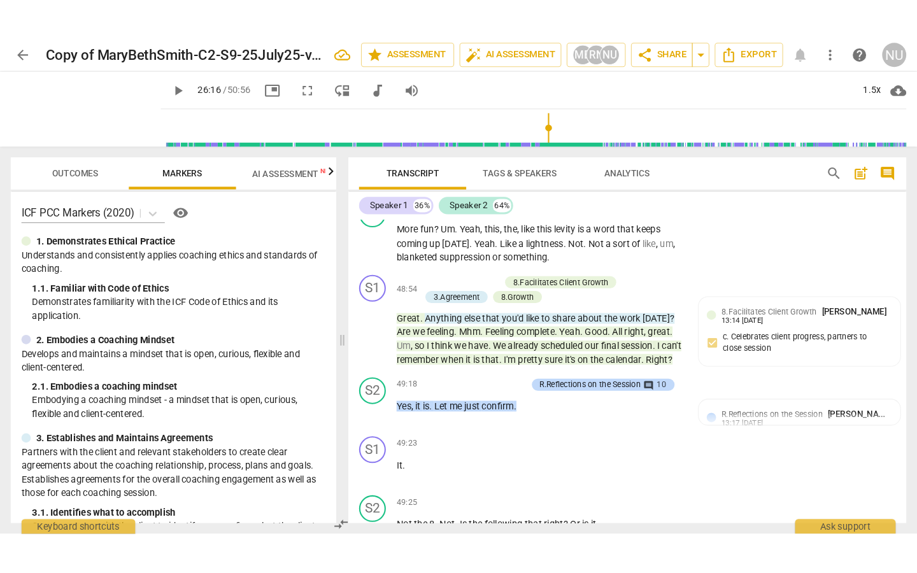
scroll to position [14393, 0]
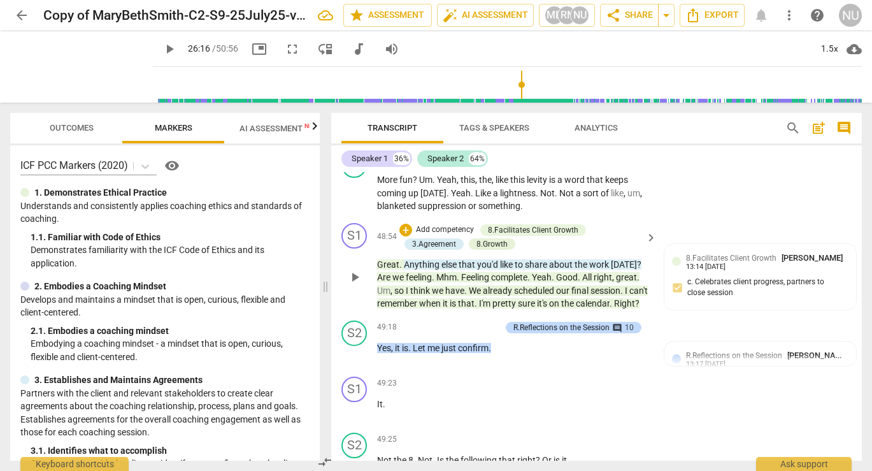
click at [356, 272] on span "play_arrow" at bounding box center [354, 277] width 15 height 15
click at [285, 48] on span "fullscreen" at bounding box center [292, 48] width 15 height 15
click at [252, 47] on span "picture_in_picture" at bounding box center [259, 48] width 15 height 15
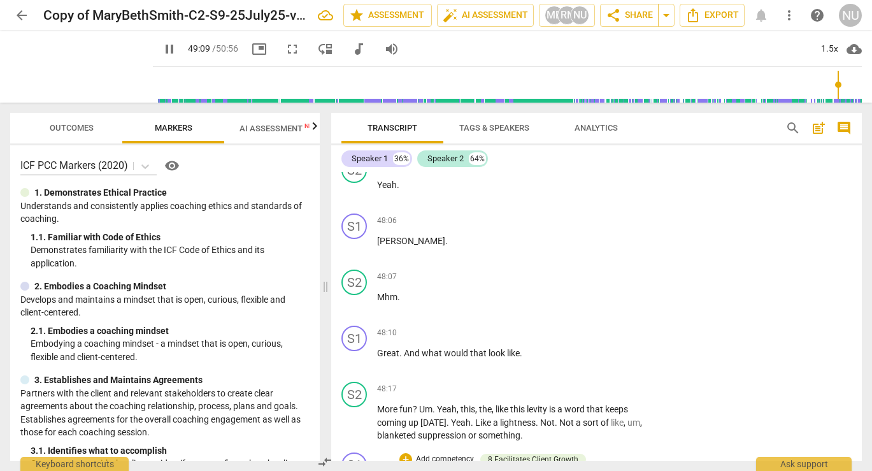
scroll to position [14165, 0]
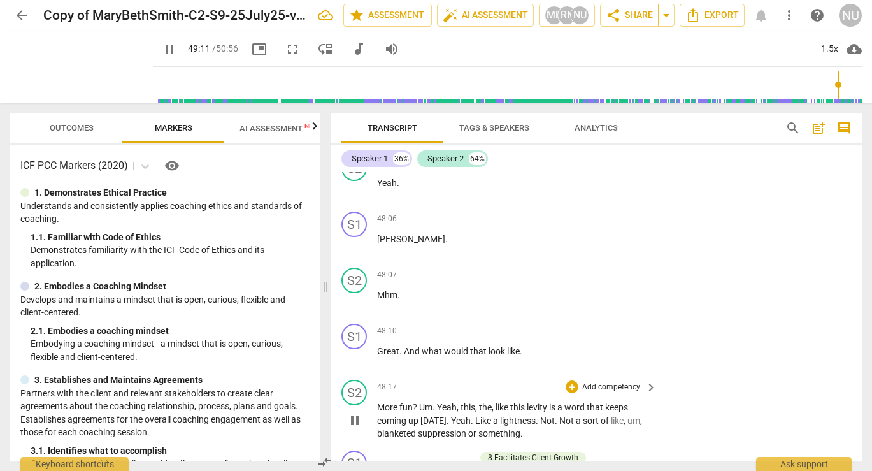
click at [357, 413] on span "pause" at bounding box center [354, 420] width 15 height 15
click at [0, 0] on span "play_arrow" at bounding box center [0, 0] width 0 height 0
click at [357, 413] on span "pause" at bounding box center [354, 420] width 15 height 15
click at [349, 413] on span "play_arrow" at bounding box center [354, 420] width 15 height 15
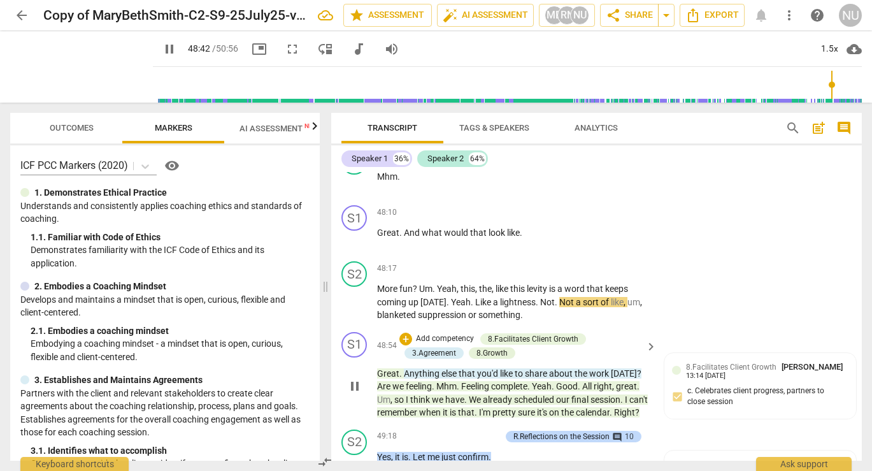
scroll to position [14281, 0]
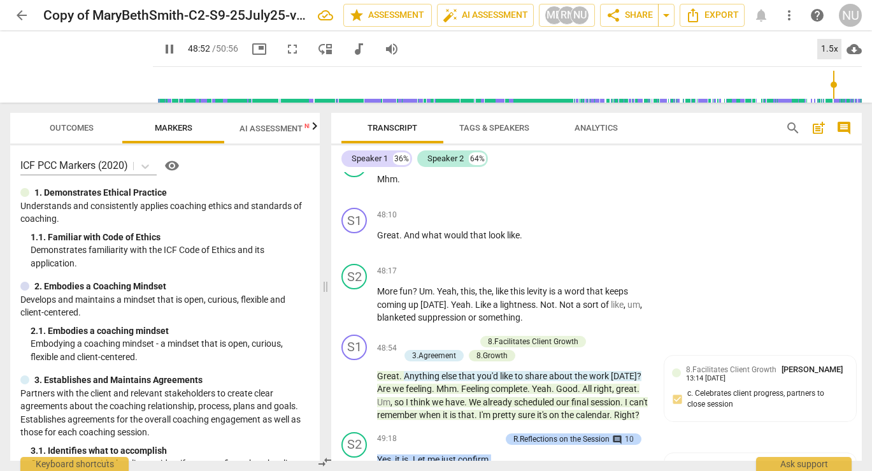
click at [834, 45] on div "1.5x" at bounding box center [829, 49] width 24 height 20
click at [833, 80] on li "1x" at bounding box center [838, 75] width 43 height 24
click at [355, 385] on span "pause" at bounding box center [354, 388] width 15 height 15
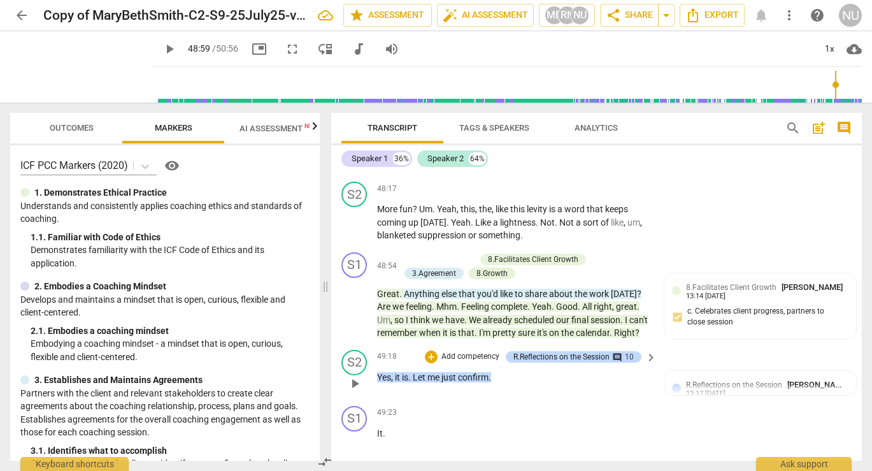
scroll to position [14361, 0]
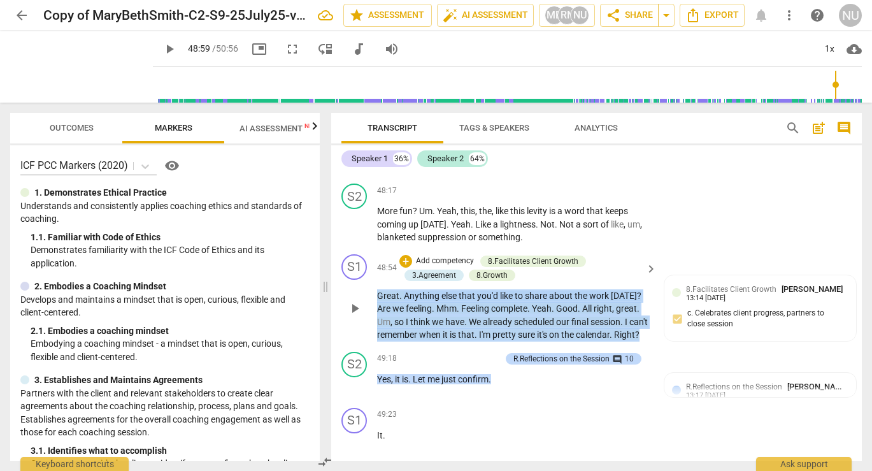
drag, startPoint x: 415, startPoint y: 333, endPoint x: 364, endPoint y: 282, distance: 72.1
click at [364, 282] on div "S1 play_arrow pause 48:54 + Add competency 8.Facilitates Client Growth 3.Agreem…" at bounding box center [596, 297] width 531 height 97
click at [412, 323] on div "+" at bounding box center [413, 319] width 13 height 13
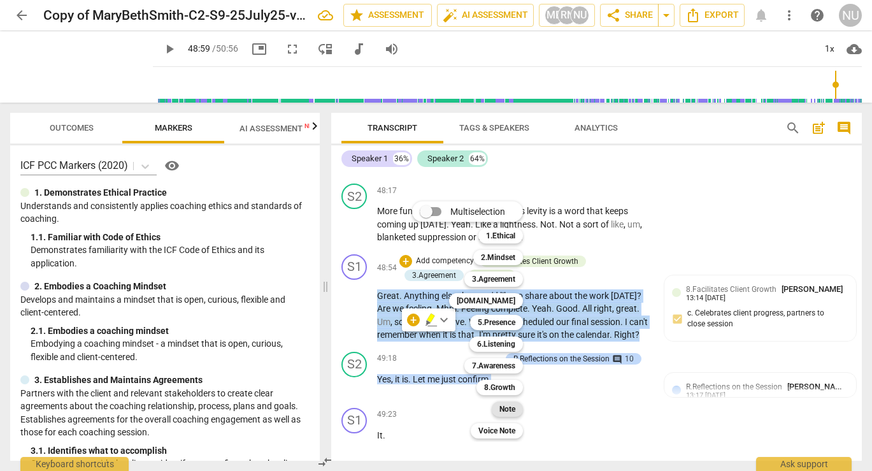
click at [512, 407] on b "Note" at bounding box center [508, 408] width 16 height 15
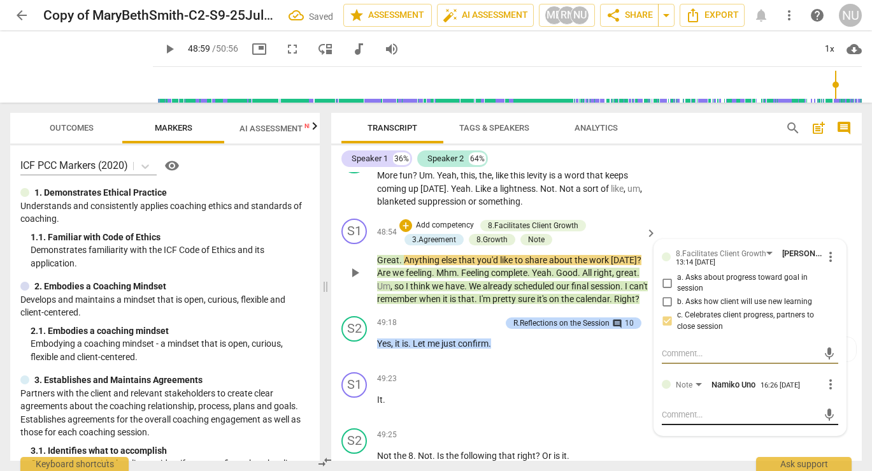
scroll to position [14398, 0]
click at [685, 408] on textarea at bounding box center [740, 414] width 156 height 12
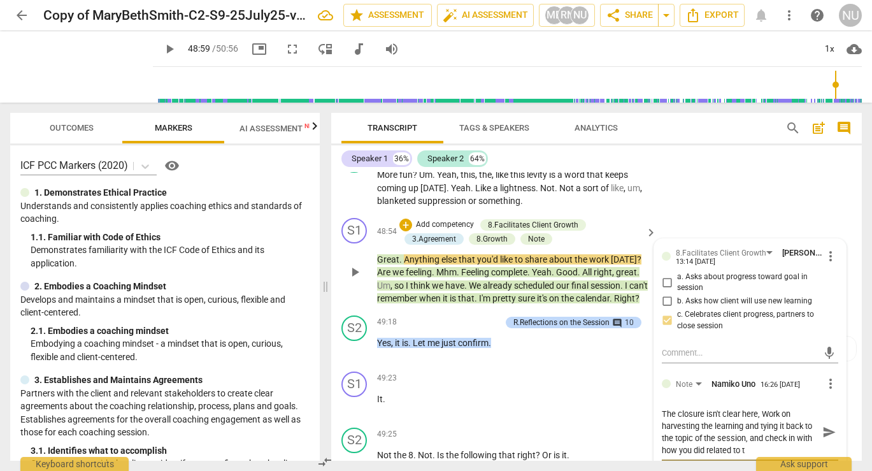
scroll to position [0, 0]
click at [829, 425] on span "send" at bounding box center [830, 432] width 14 height 14
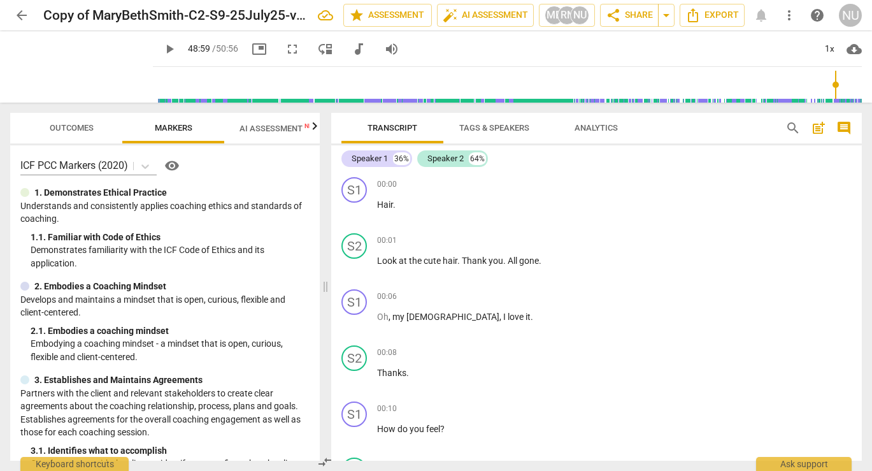
click at [814, 131] on span "post_add" at bounding box center [818, 127] width 15 height 15
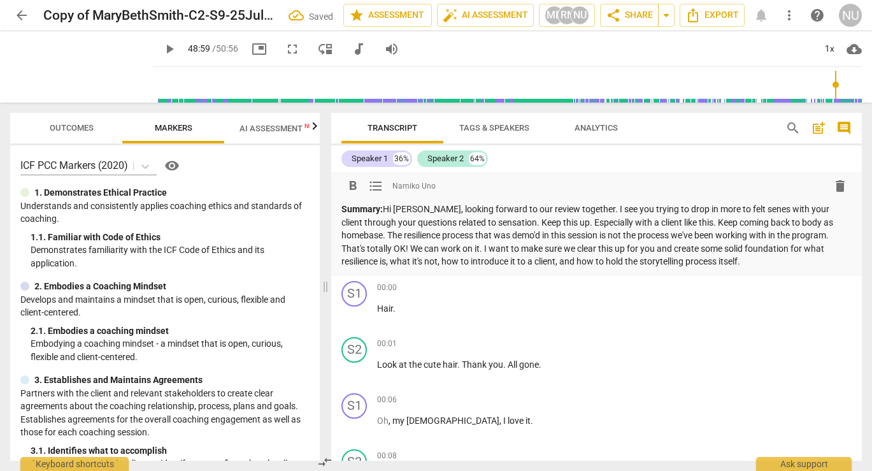
click at [285, 47] on span "fullscreen" at bounding box center [292, 48] width 15 height 15
click at [761, 266] on p "Summary: Hi [PERSON_NAME], looking forward to our review together. I see you tr…" at bounding box center [596, 236] width 510 height 66
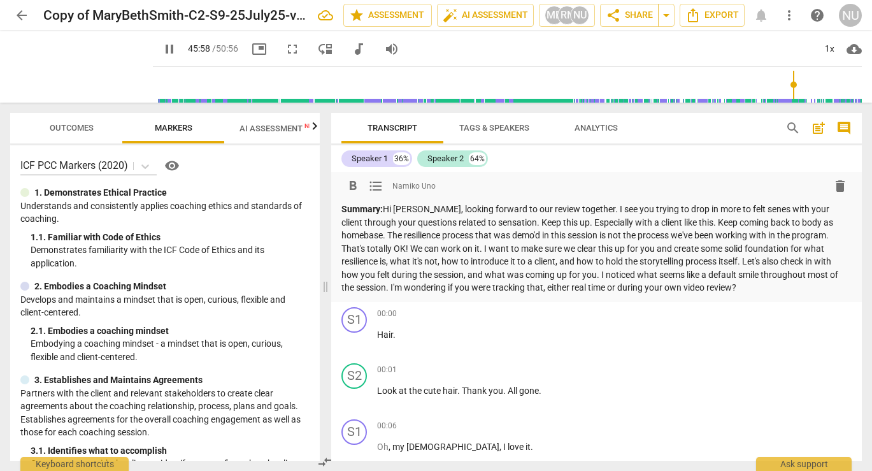
click at [412, 248] on p "Summary: Hi [PERSON_NAME], looking forward to our review together. I see you tr…" at bounding box center [596, 249] width 510 height 92
click at [569, 245] on p "Summary: Hi [PERSON_NAME], looking forward to our review together. I see you tr…" at bounding box center [596, 249] width 510 height 92
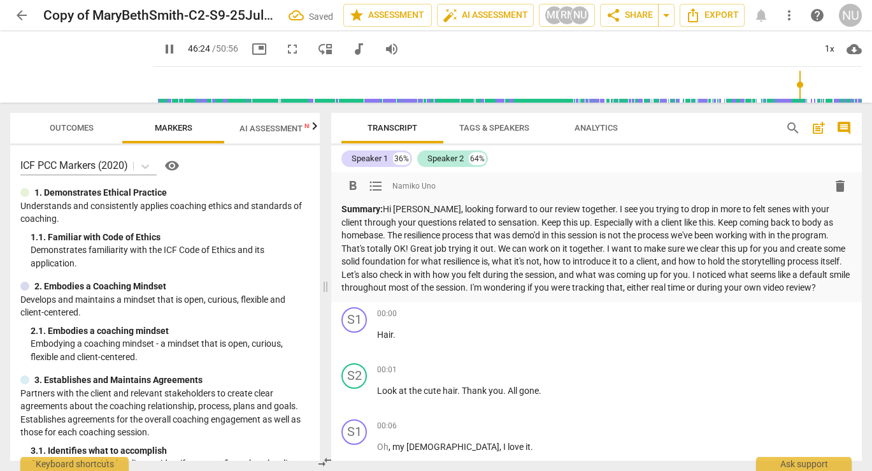
click at [76, 127] on span "Outcomes" at bounding box center [72, 128] width 44 height 10
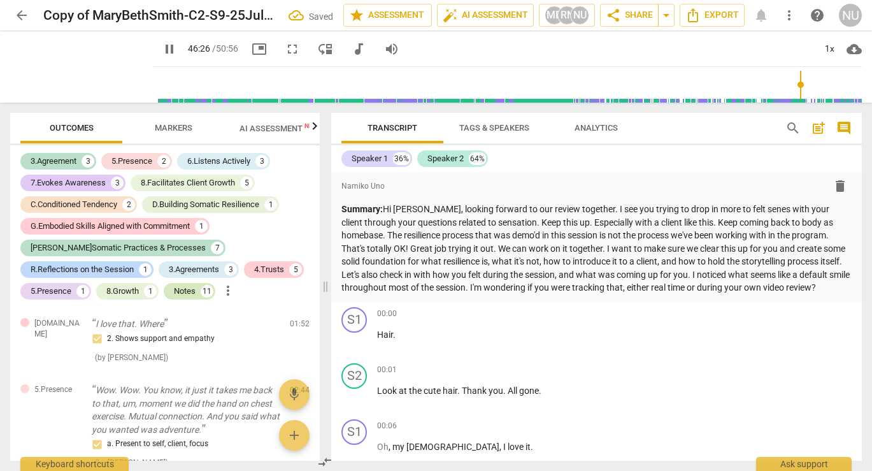
click at [174, 288] on div "Notes" at bounding box center [185, 291] width 22 height 13
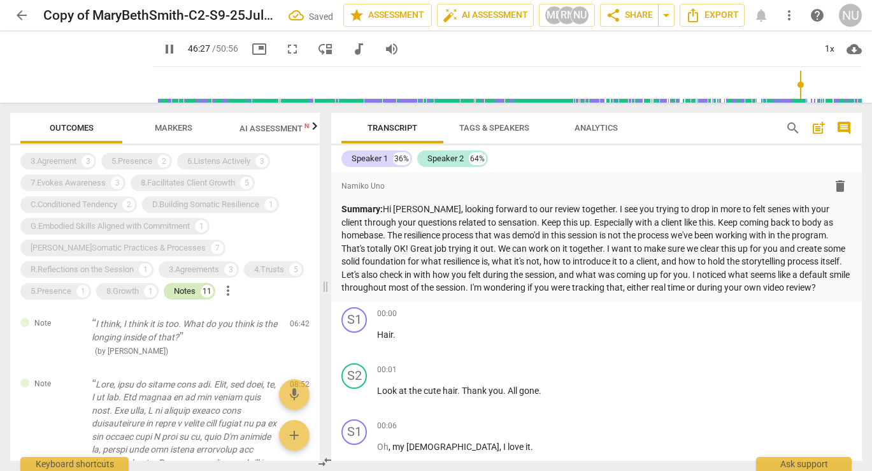
scroll to position [13497, 0]
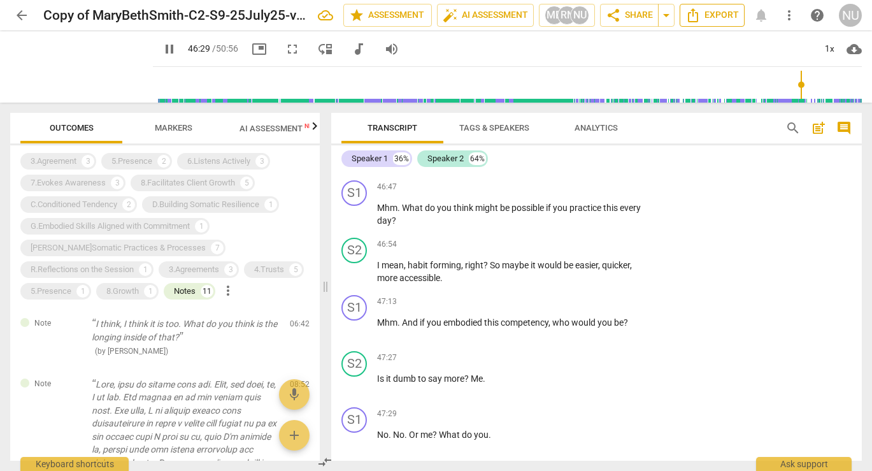
click at [713, 15] on span "Export" at bounding box center [713, 15] width 54 height 15
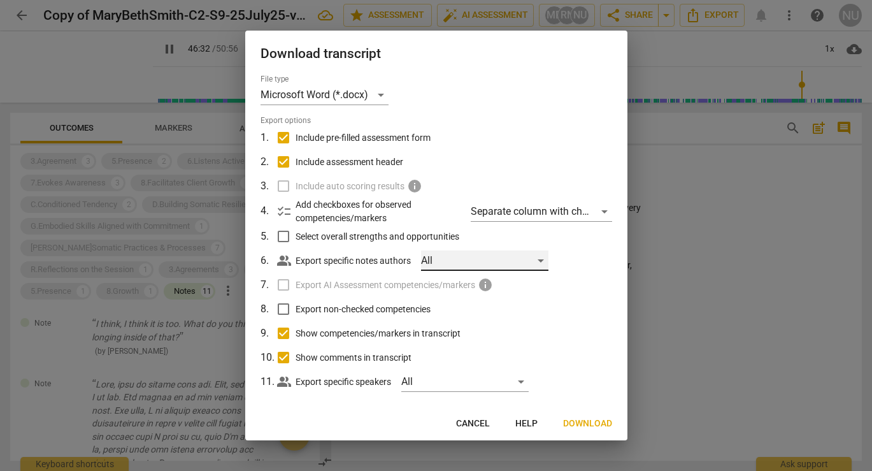
click at [521, 260] on div "All" at bounding box center [484, 260] width 127 height 20
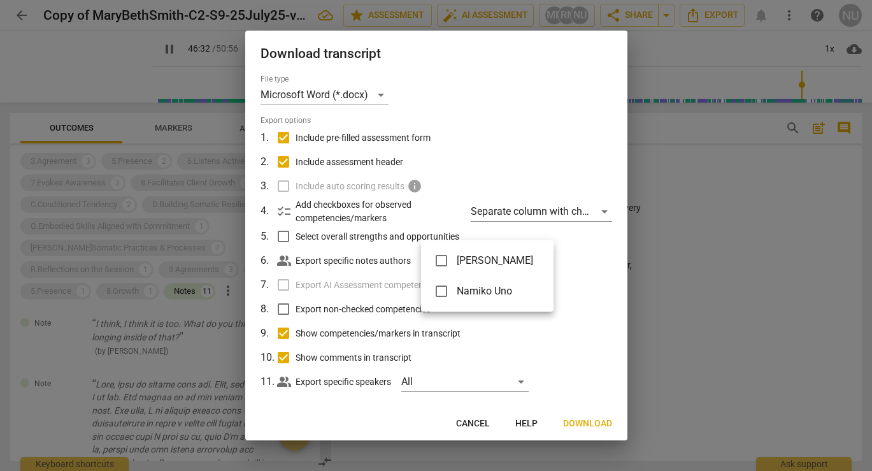
click at [516, 290] on span "Namiko Uno" at bounding box center [495, 291] width 76 height 15
click at [594, 422] on div at bounding box center [436, 235] width 872 height 471
click at [594, 422] on span "Download" at bounding box center [587, 423] width 49 height 13
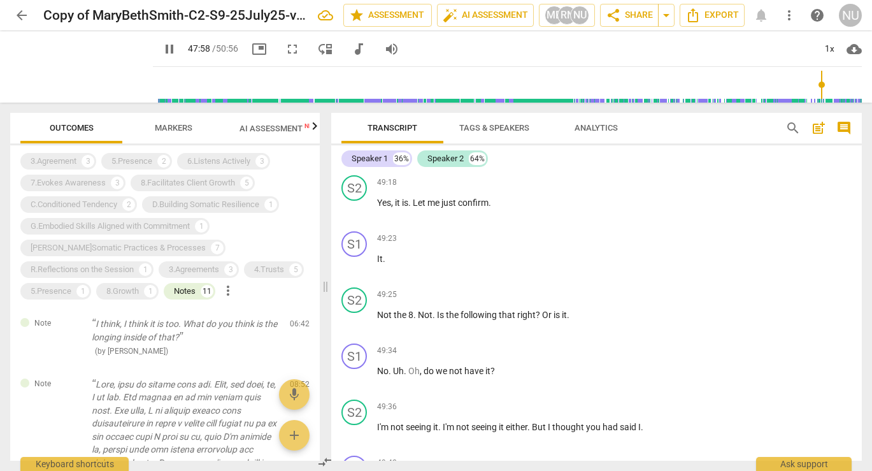
scroll to position [15520, 0]
